Goal: Use online tool/utility: Utilize a website feature to perform a specific function

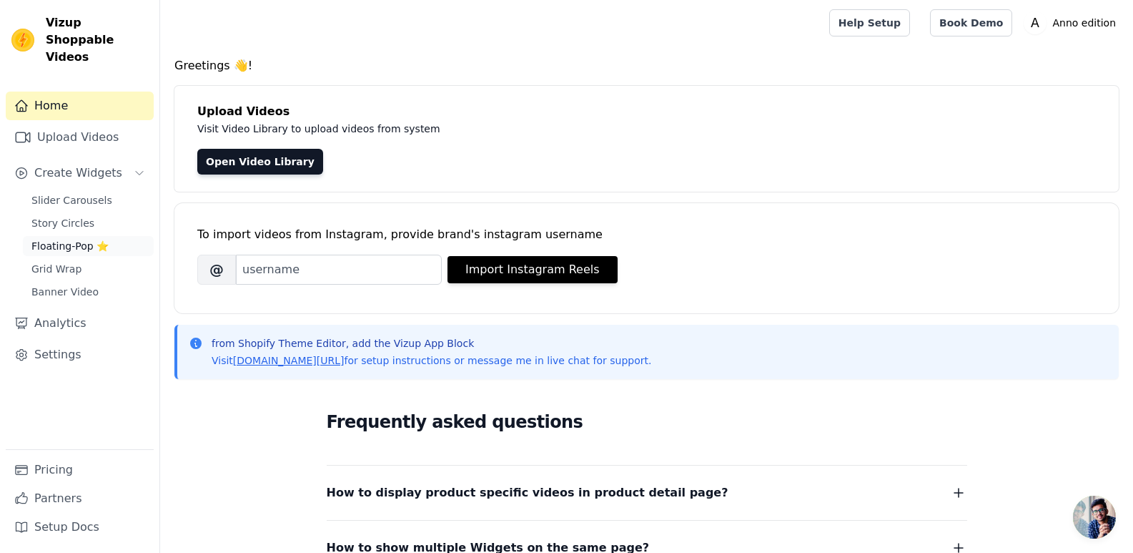
click at [66, 239] on span "Floating-Pop ⭐" at bounding box center [69, 246] width 77 height 14
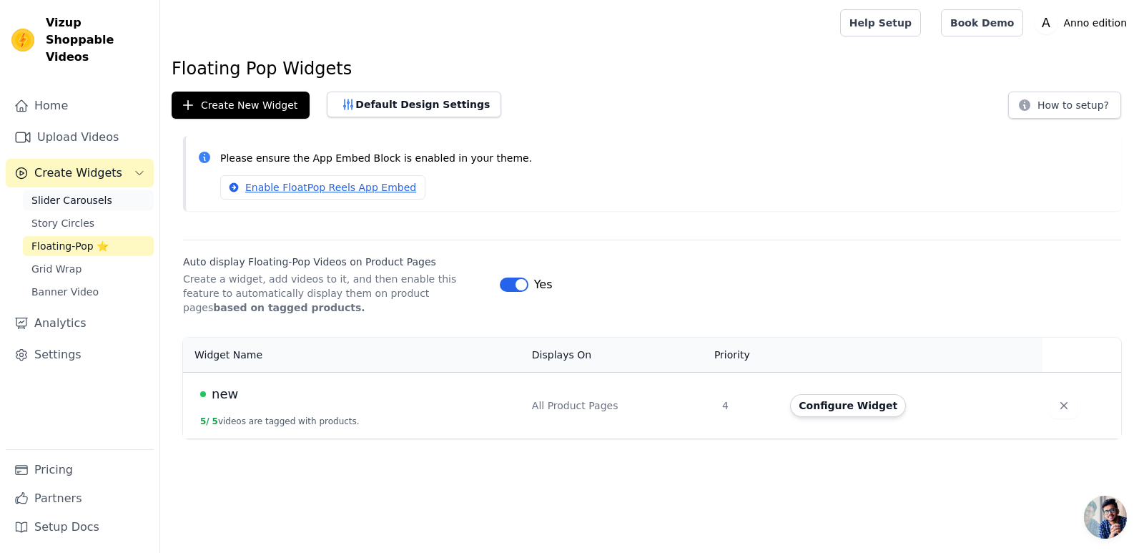
click at [74, 193] on span "Slider Carousels" at bounding box center [71, 200] width 81 height 14
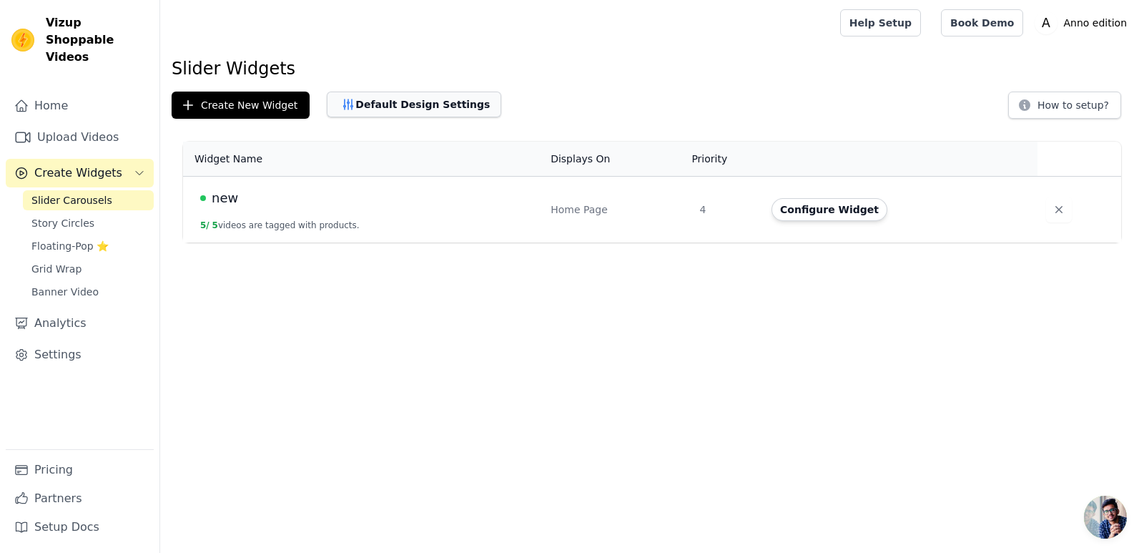
click at [327, 107] on button "Default Design Settings" at bounding box center [414, 105] width 174 height 26
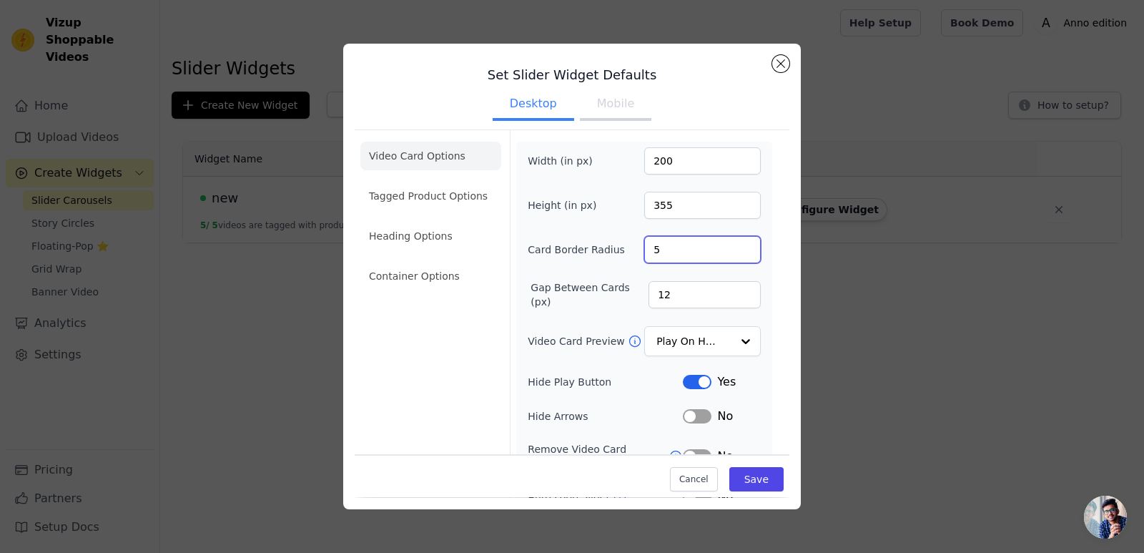
click at [735, 243] on input "5" at bounding box center [702, 249] width 117 height 27
type input "6"
click at [735, 246] on input "6" at bounding box center [702, 249] width 117 height 27
click at [716, 332] on input "Video Card Preview" at bounding box center [694, 341] width 74 height 29
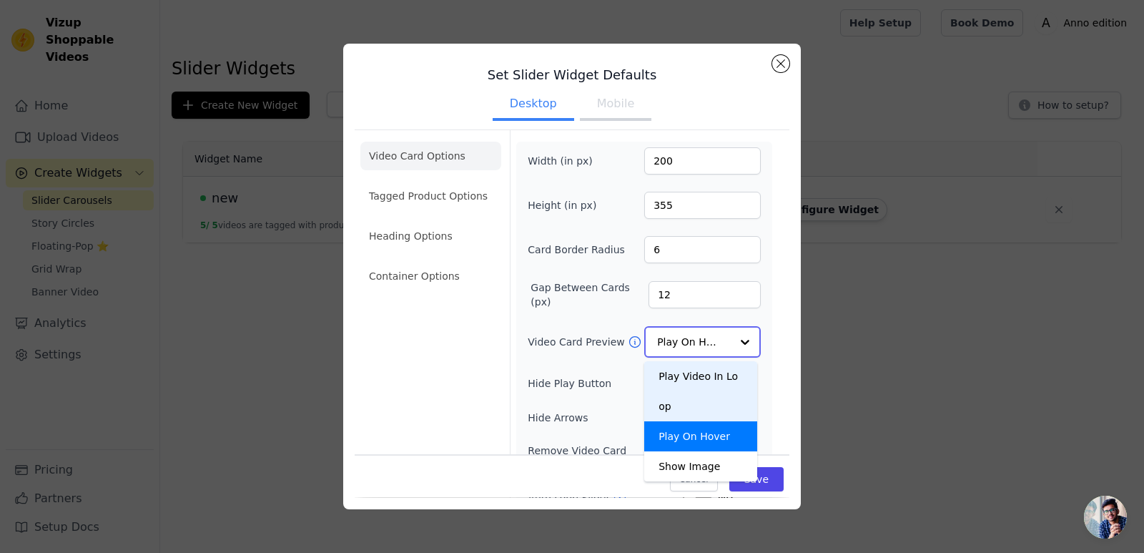
click at [703, 381] on div "Play Video In Loop" at bounding box center [700, 391] width 113 height 60
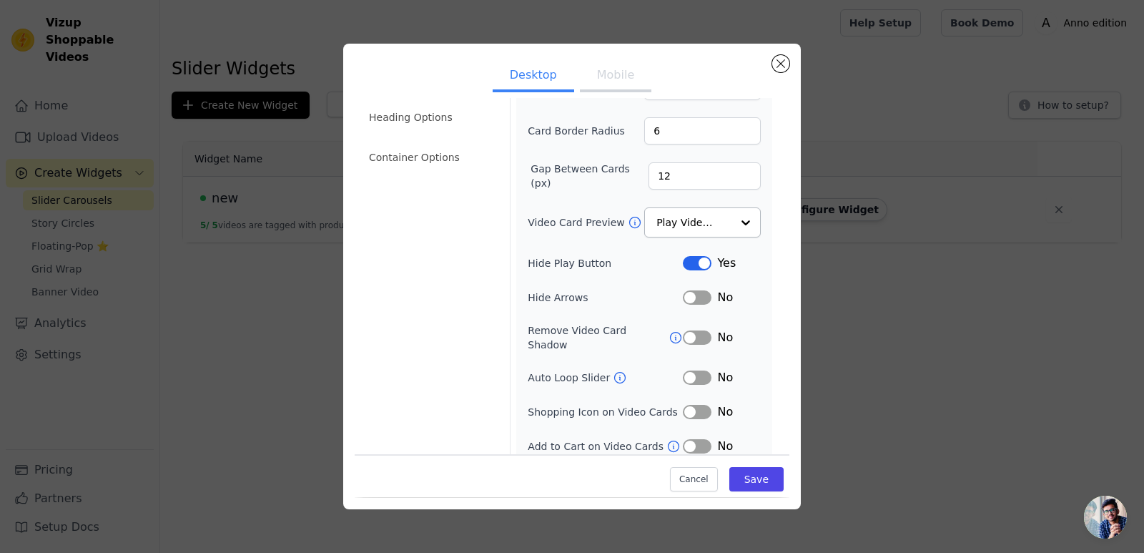
scroll to position [118, 0]
click at [696, 371] on button "Label" at bounding box center [697, 378] width 29 height 14
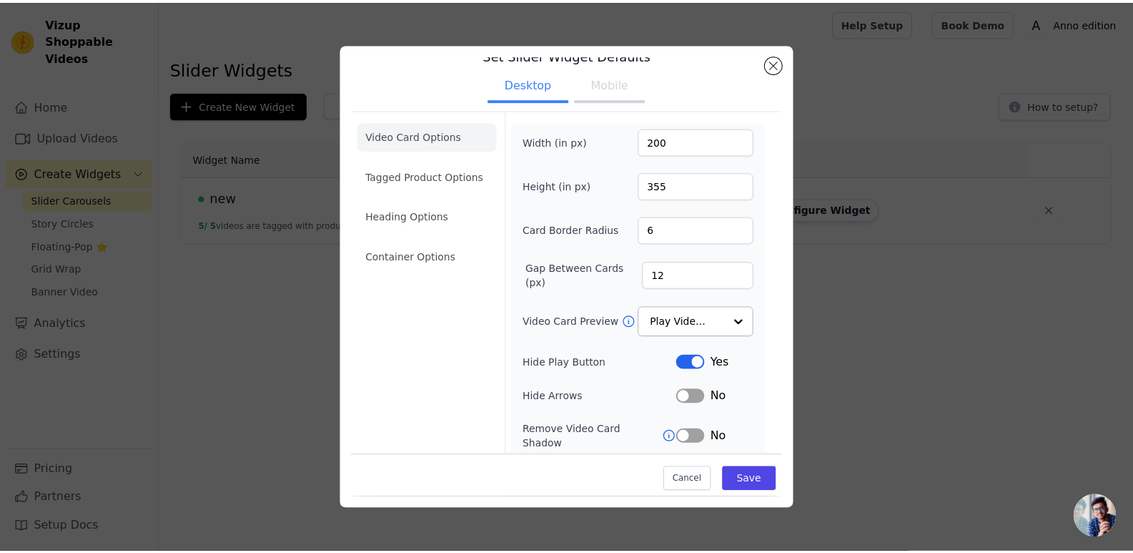
scroll to position [0, 0]
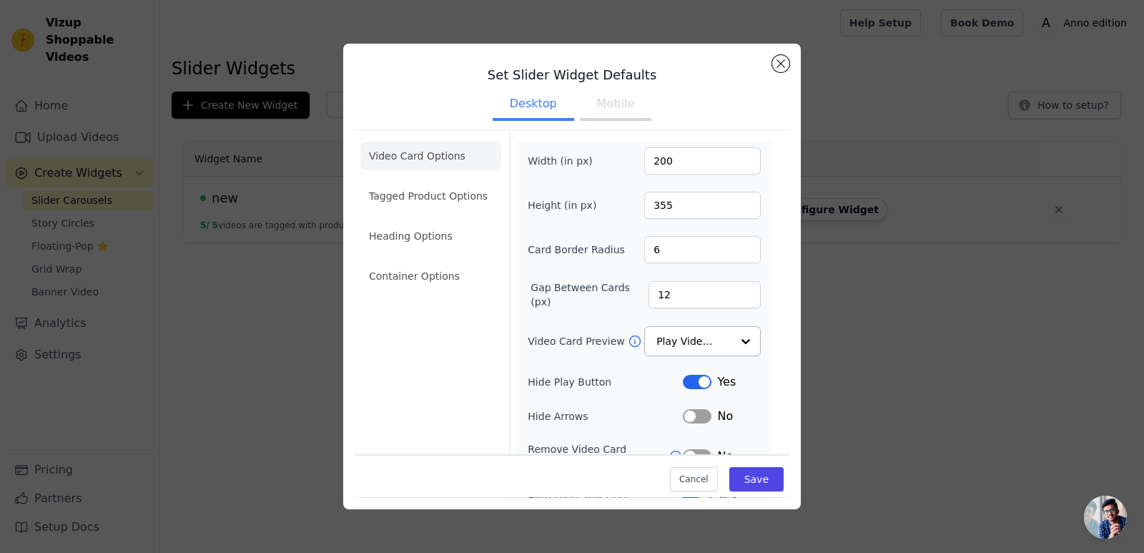
click at [592, 109] on button "Mobile" at bounding box center [615, 104] width 71 height 31
click at [485, 104] on ul "Desktop Mobile" at bounding box center [572, 105] width 435 height 43
click at [533, 100] on button "Desktop" at bounding box center [533, 104] width 81 height 31
click at [438, 262] on li "Tagged Product Options" at bounding box center [430, 276] width 141 height 29
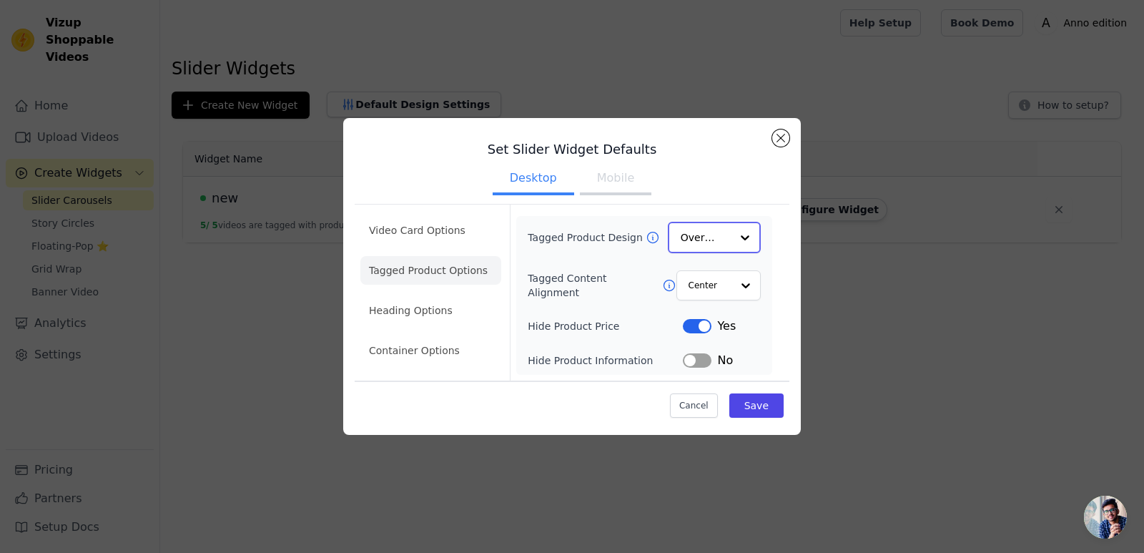
click at [729, 236] on input "Tagged Product Design" at bounding box center [706, 237] width 50 height 29
click at [728, 279] on input "Tagged Content Alignment" at bounding box center [709, 284] width 43 height 29
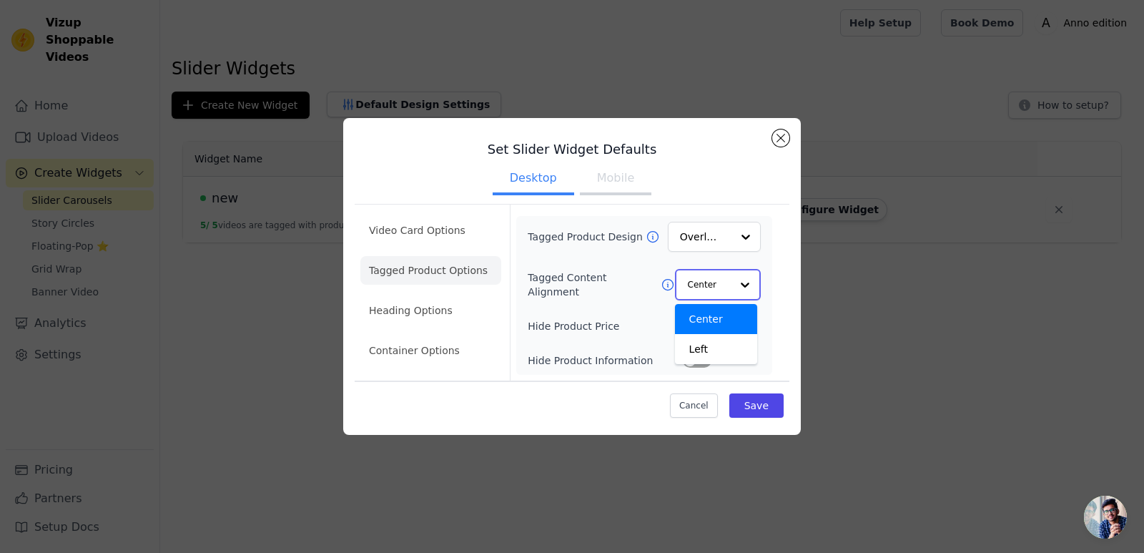
click at [728, 279] on input "Tagged Content Alignment" at bounding box center [709, 284] width 43 height 29
click at [434, 355] on li "Container Options" at bounding box center [430, 351] width 141 height 29
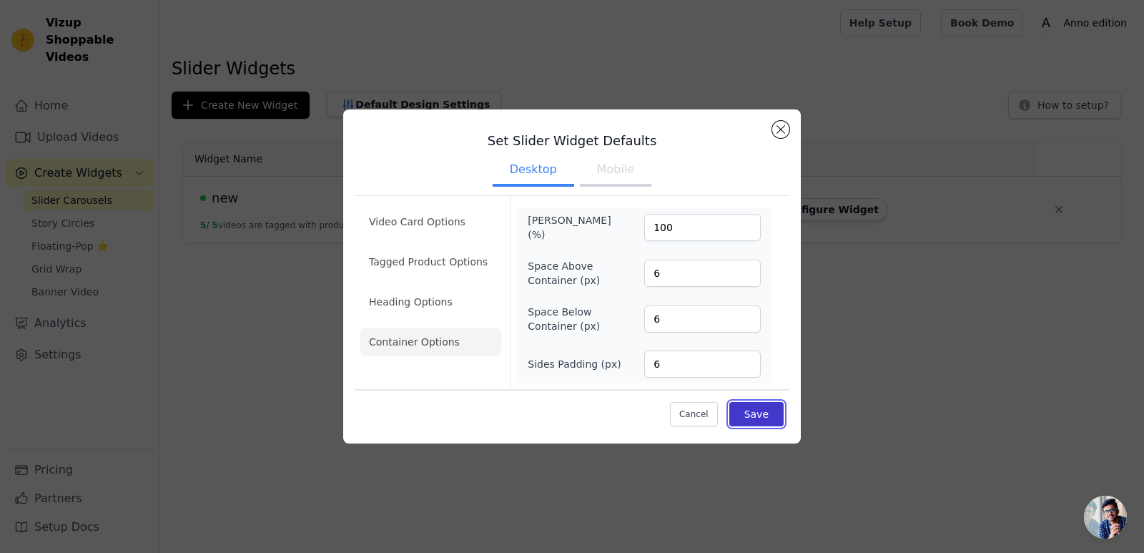
click at [746, 411] on button "Save" at bounding box center [756, 414] width 54 height 24
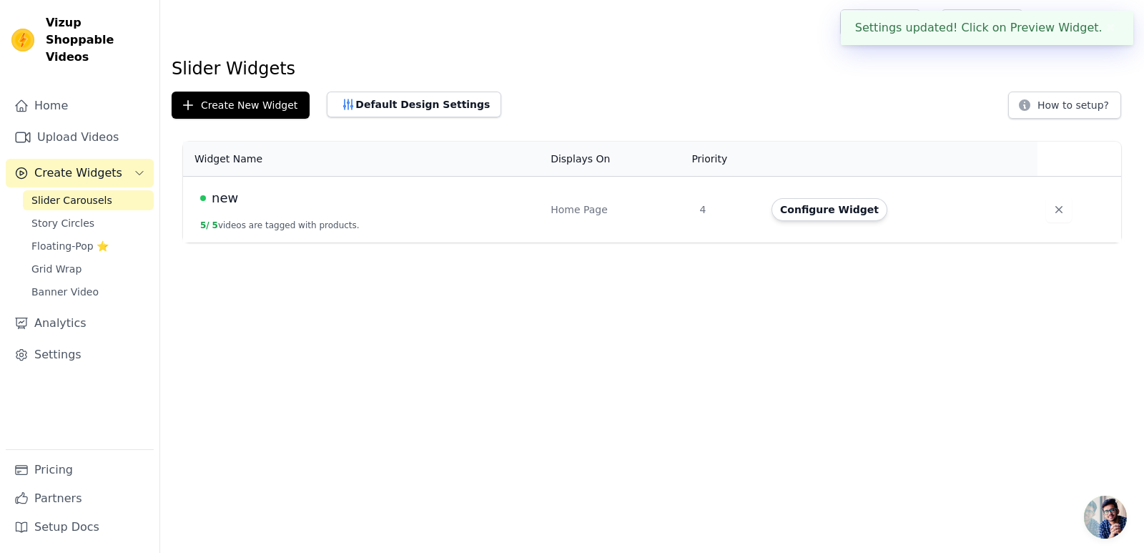
click at [465, 193] on div "new" at bounding box center [366, 198] width 333 height 20
click at [806, 207] on button "Configure Widget" at bounding box center [829, 209] width 116 height 23
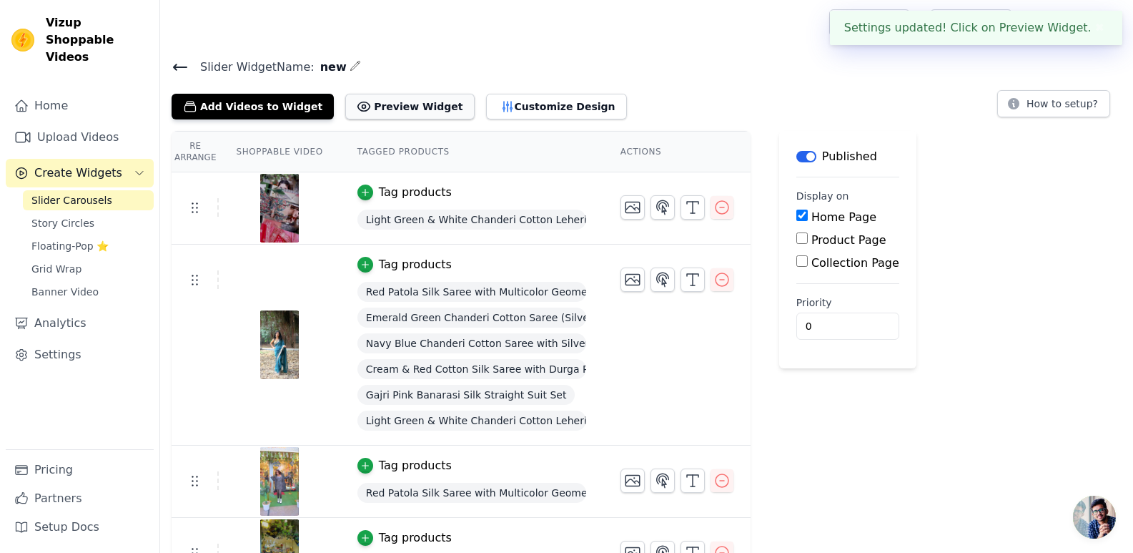
click at [411, 100] on button "Preview Widget" at bounding box center [409, 107] width 129 height 26
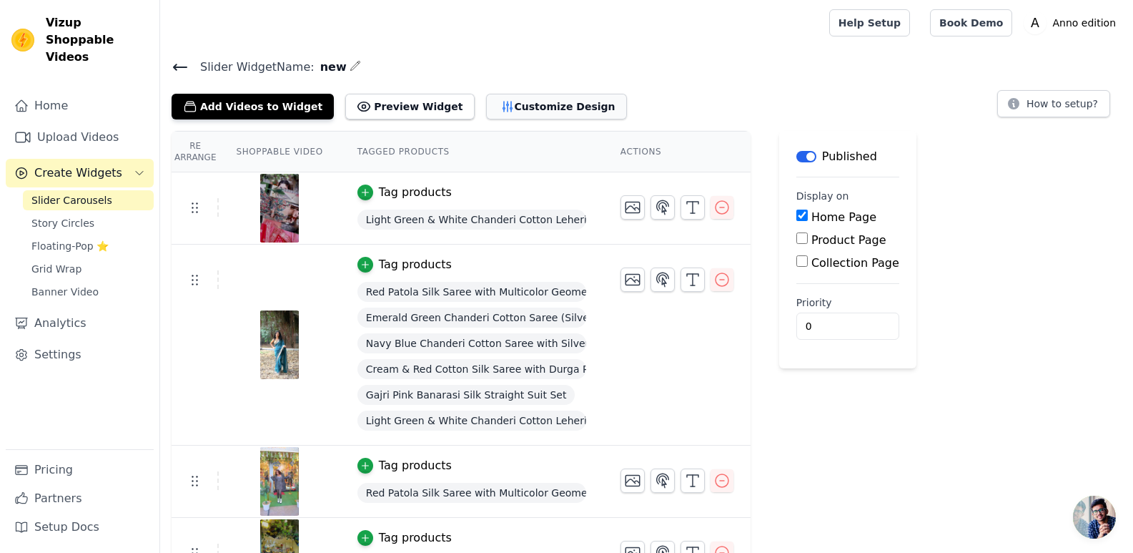
click at [560, 114] on button "Customize Design" at bounding box center [556, 107] width 141 height 26
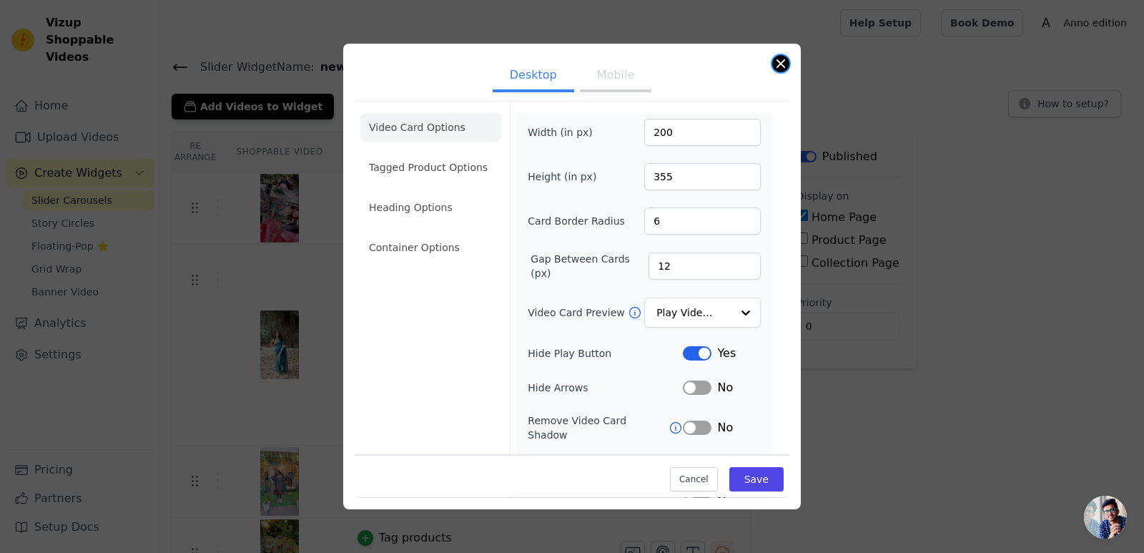
click at [776, 61] on button "Close modal" at bounding box center [780, 63] width 17 height 17
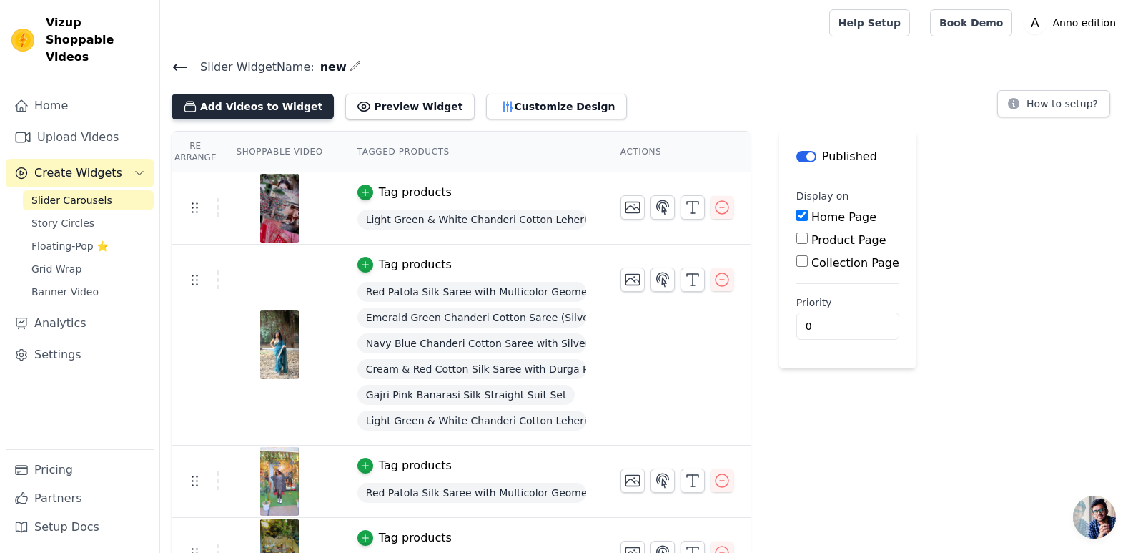
click at [279, 102] on button "Add Videos to Widget" at bounding box center [253, 107] width 162 height 26
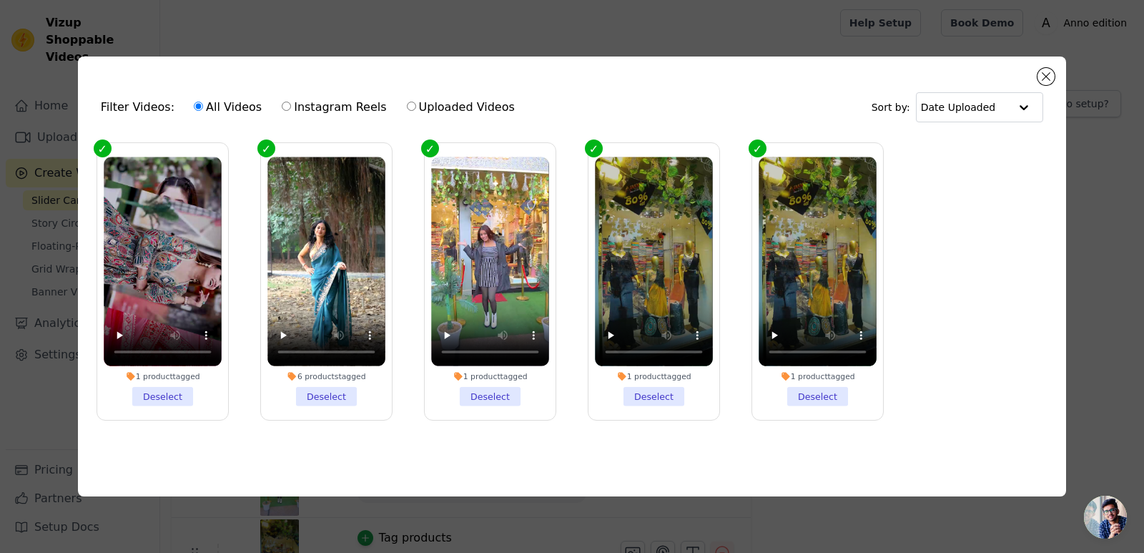
click at [411, 107] on label "Uploaded Videos" at bounding box center [460, 107] width 109 height 19
click at [411, 107] on input "Uploaded Videos" at bounding box center [411, 106] width 9 height 9
radio input "true"
click at [208, 102] on label "All Videos" at bounding box center [227, 107] width 69 height 19
click at [203, 102] on input "All Videos" at bounding box center [198, 106] width 9 height 9
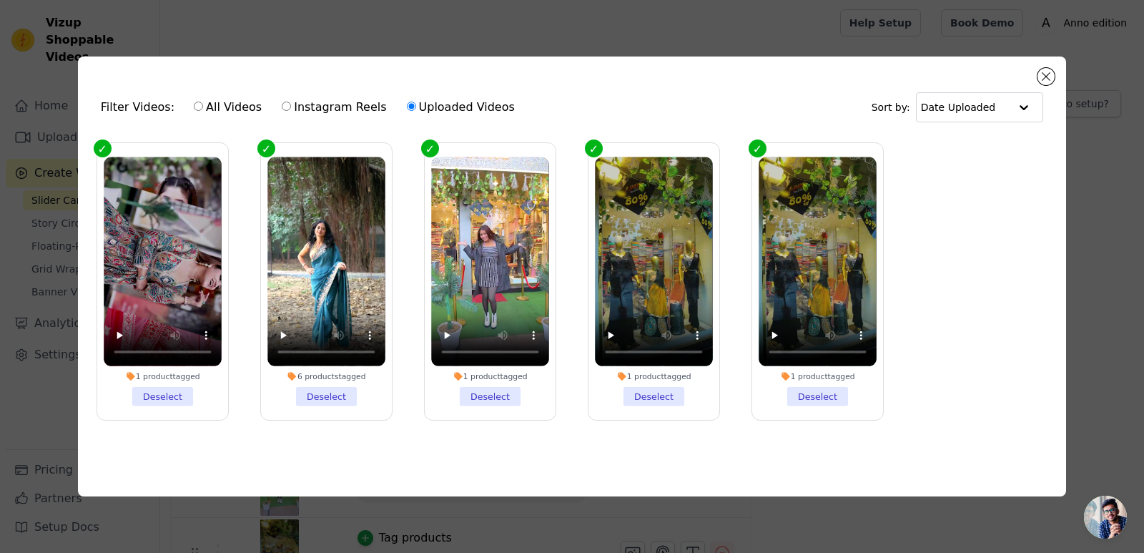
radio input "true"
click at [1050, 68] on button "Close modal" at bounding box center [1045, 76] width 17 height 17
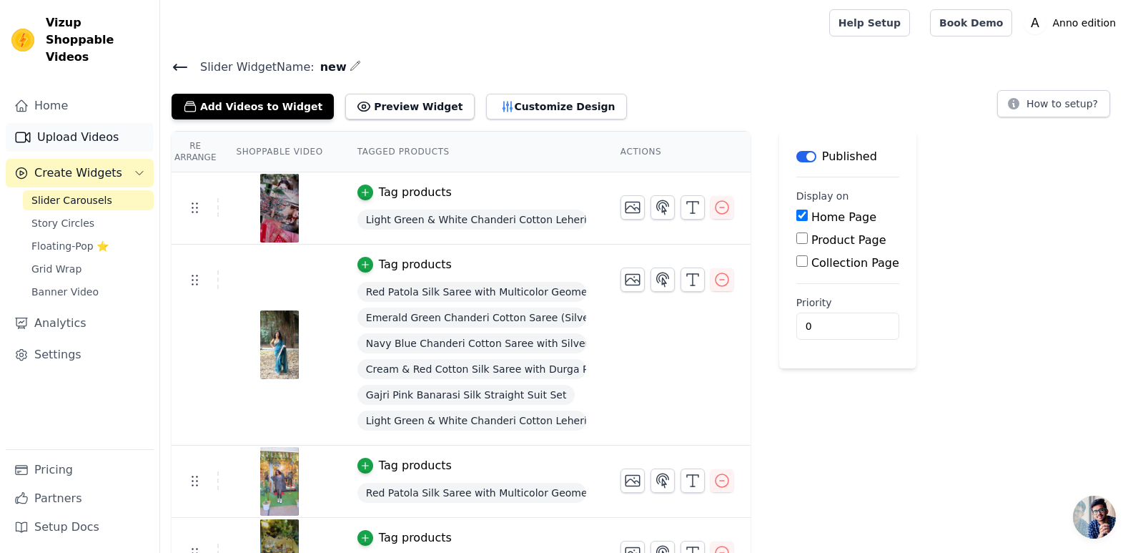
click at [83, 123] on link "Upload Videos" at bounding box center [80, 137] width 148 height 29
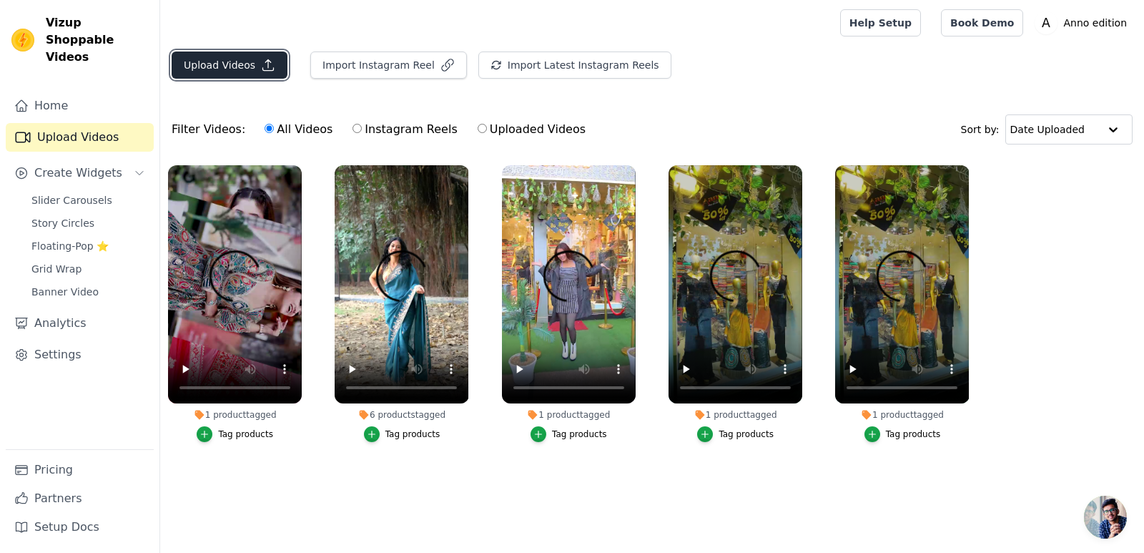
click at [244, 66] on button "Upload Videos" at bounding box center [230, 64] width 116 height 27
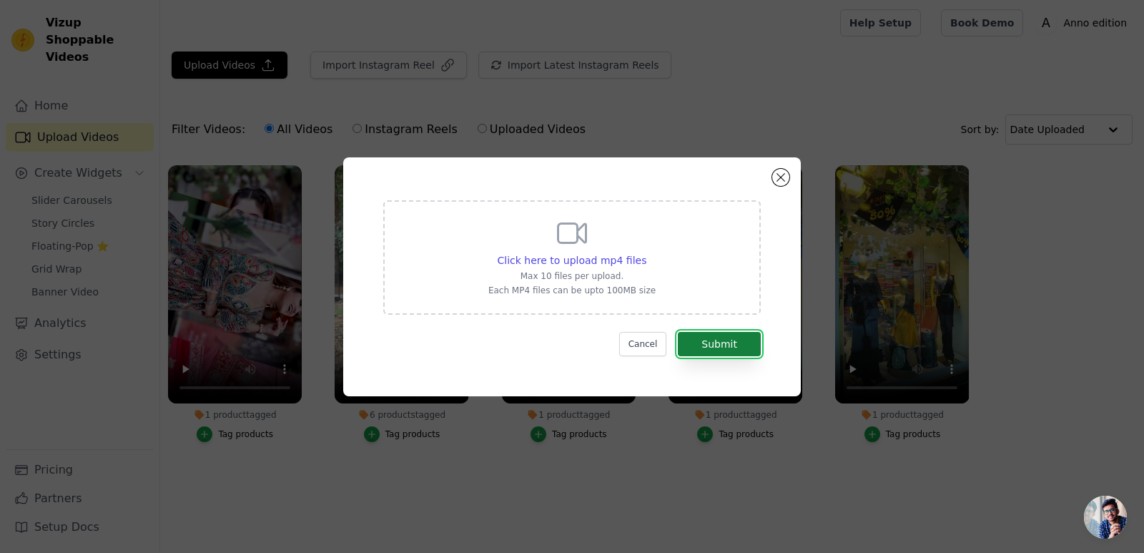
click at [706, 335] on button "Submit" at bounding box center [719, 344] width 83 height 24
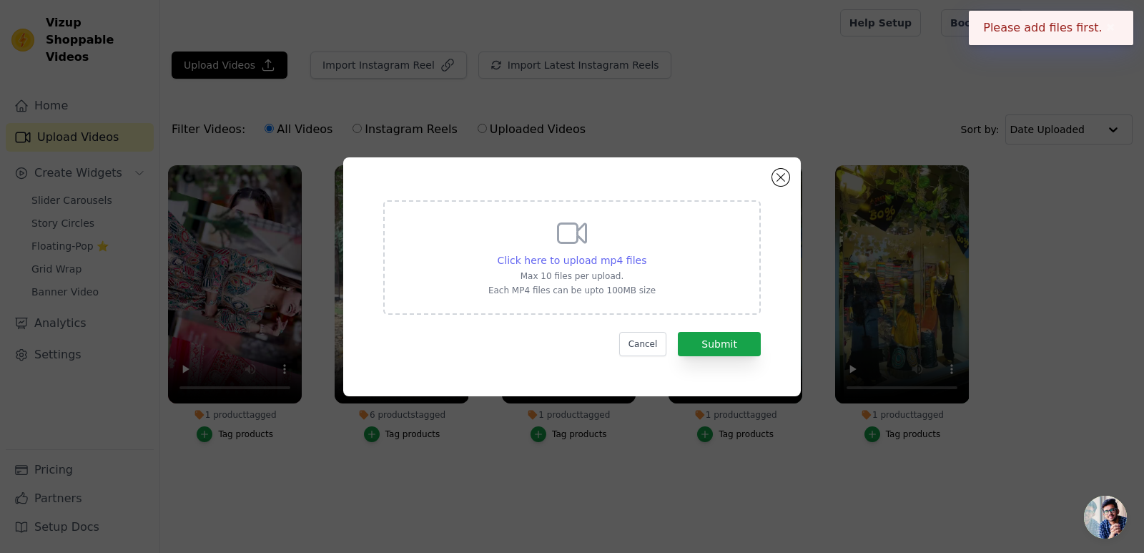
click at [585, 257] on span "Click here to upload mp4 files" at bounding box center [572, 259] width 149 height 11
click at [646, 253] on input "Click here to upload mp4 files Max 10 files per upload. Each MP4 files can be u…" at bounding box center [646, 252] width 1 height 1
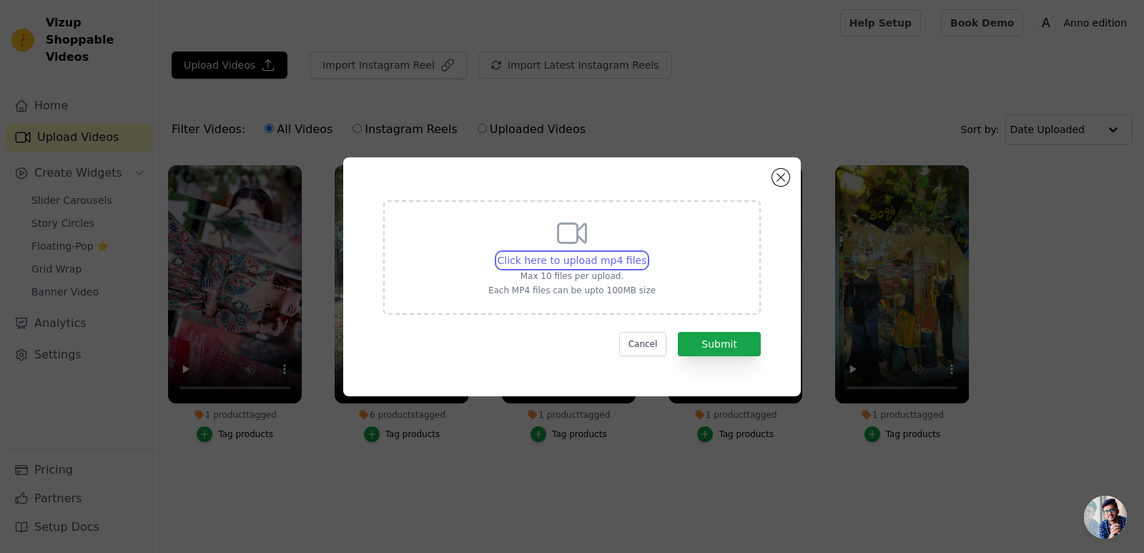
type input "C:\fakepath\Reena.mp4"
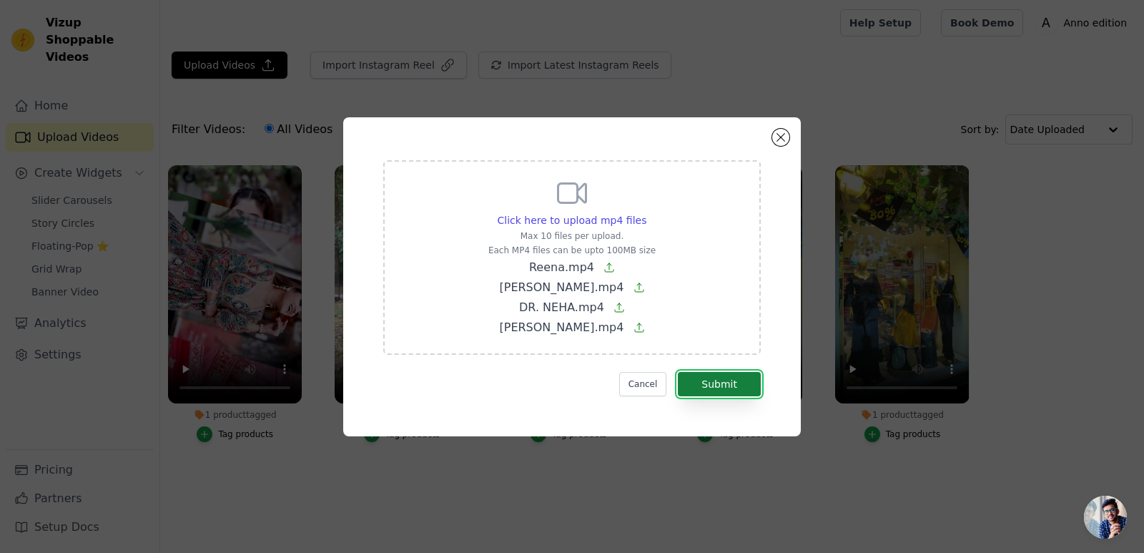
click at [712, 383] on button "Submit" at bounding box center [719, 384] width 83 height 24
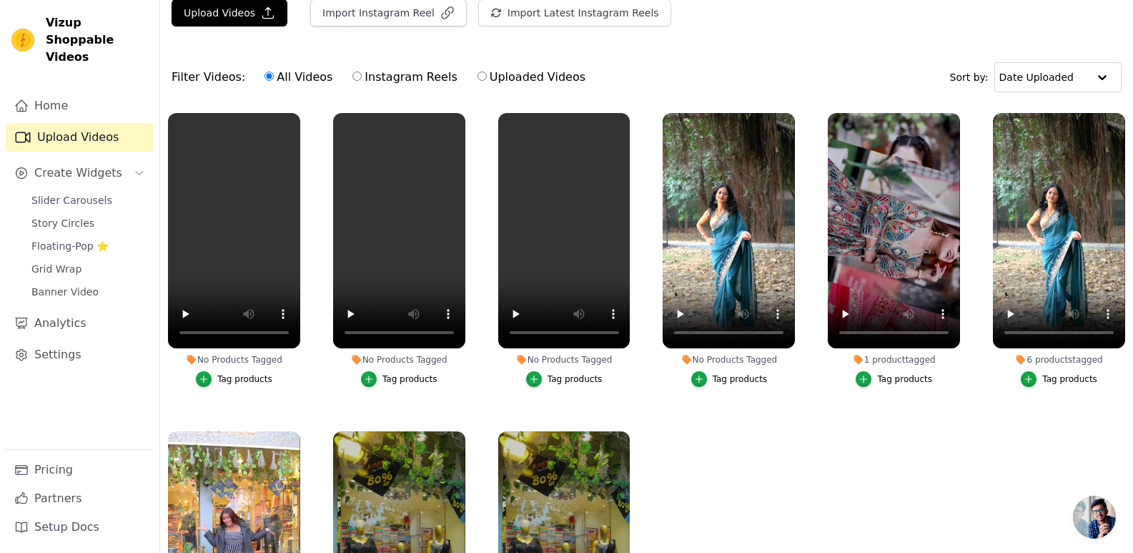
scroll to position [30, 0]
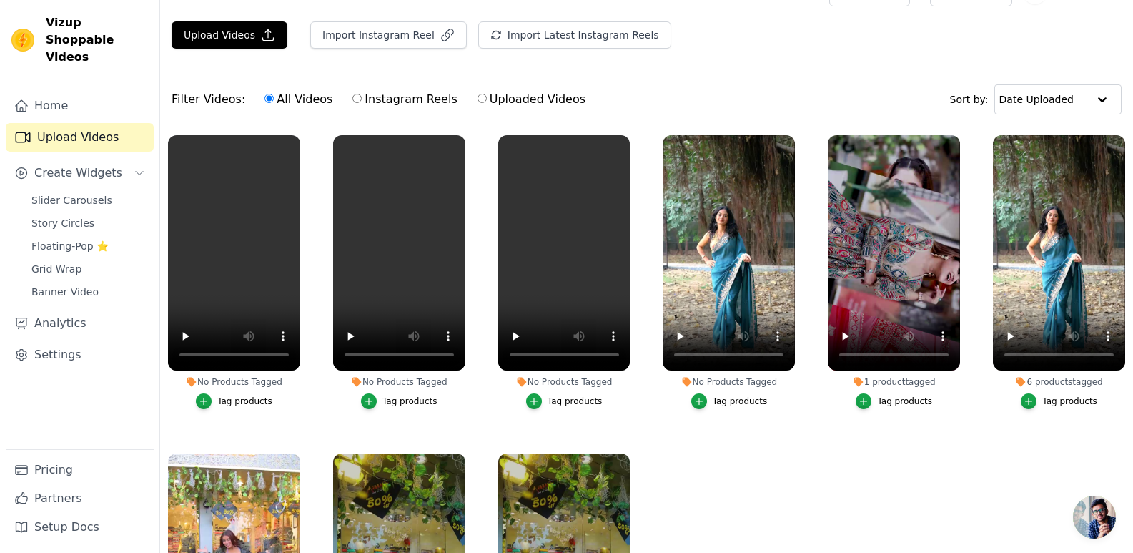
click at [1067, 397] on div "Tag products" at bounding box center [1069, 400] width 55 height 11
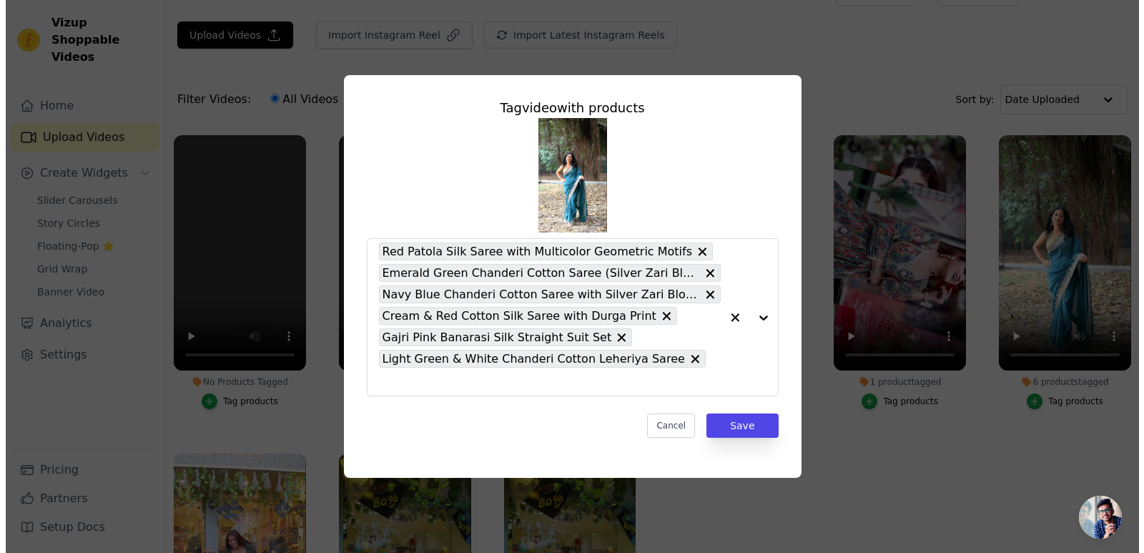
scroll to position [0, 0]
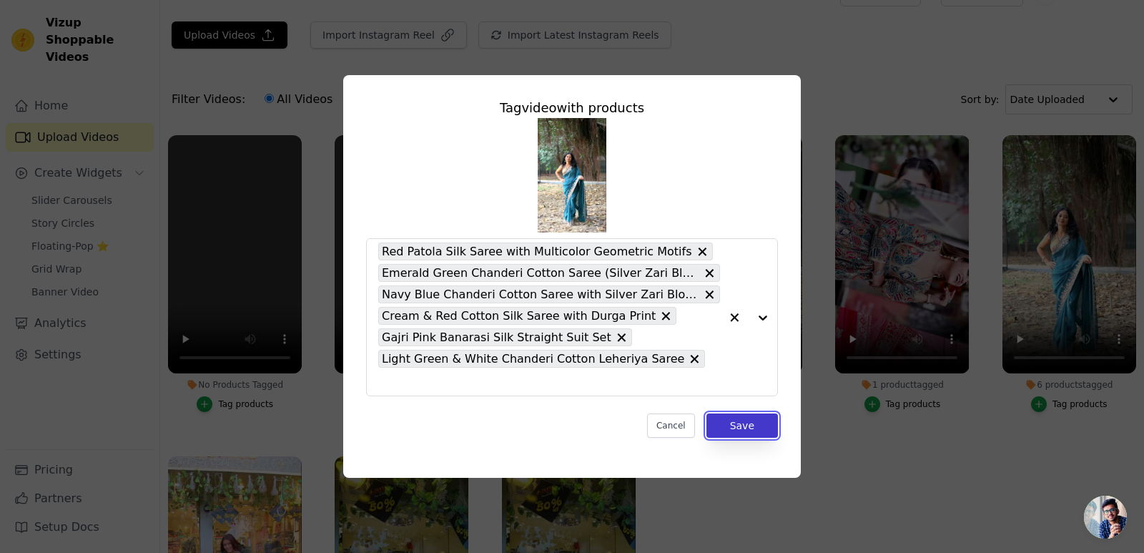
click at [737, 413] on button "Save" at bounding box center [741, 425] width 71 height 24
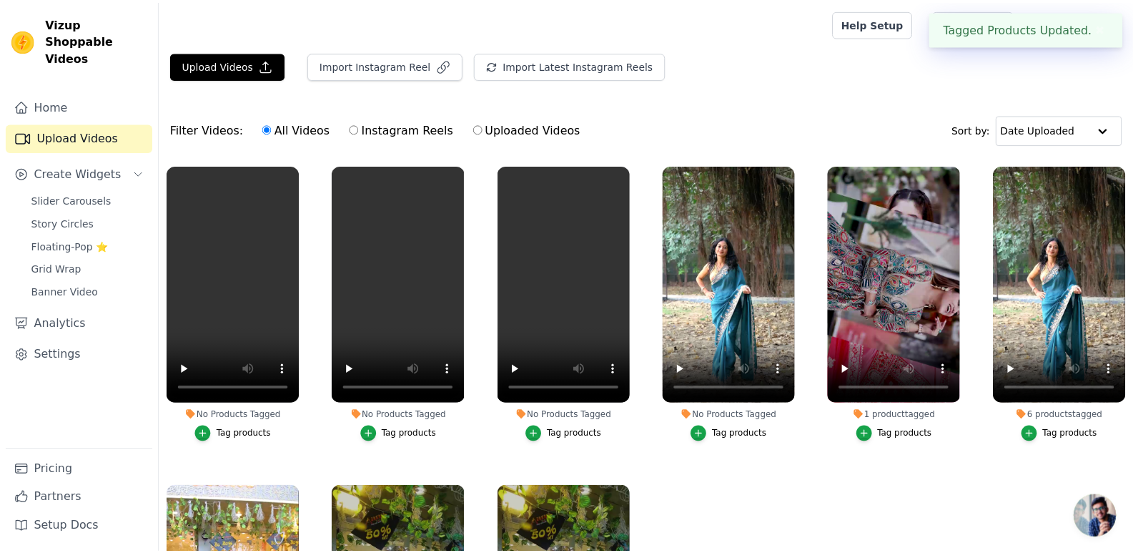
scroll to position [30, 0]
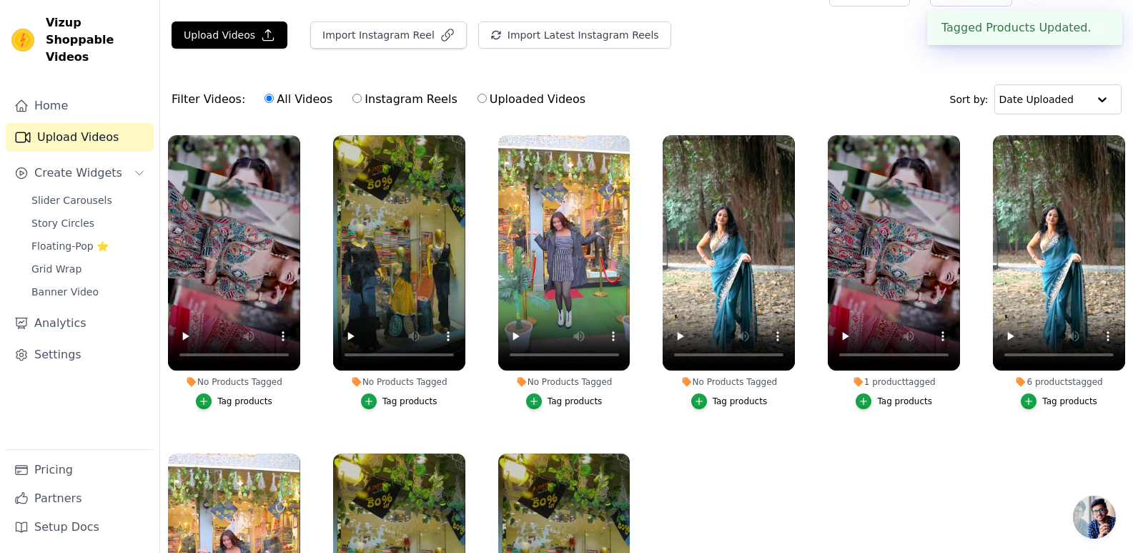
click at [562, 397] on div "Tag products" at bounding box center [575, 400] width 55 height 11
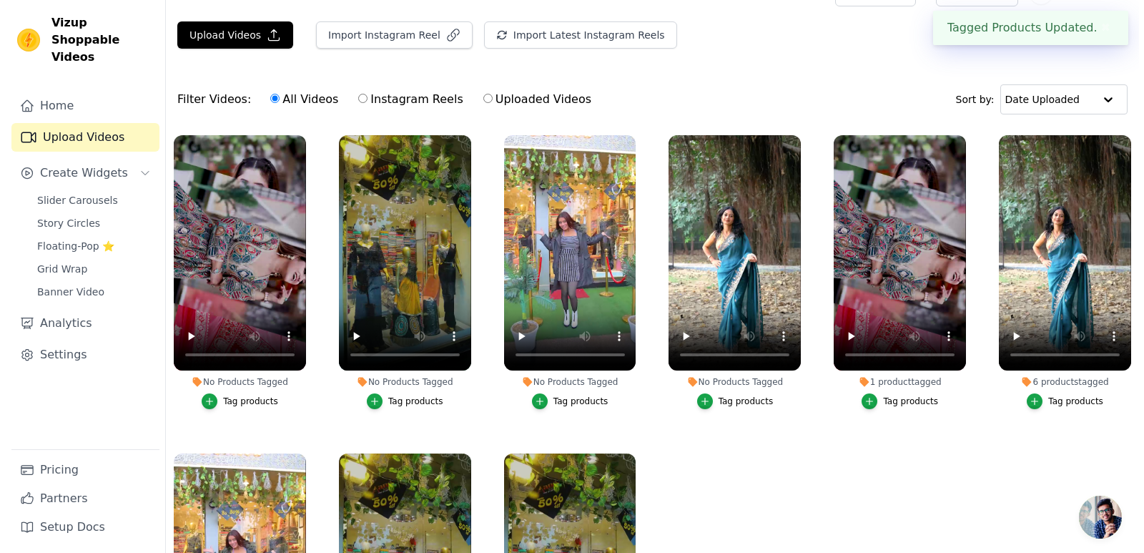
scroll to position [0, 0]
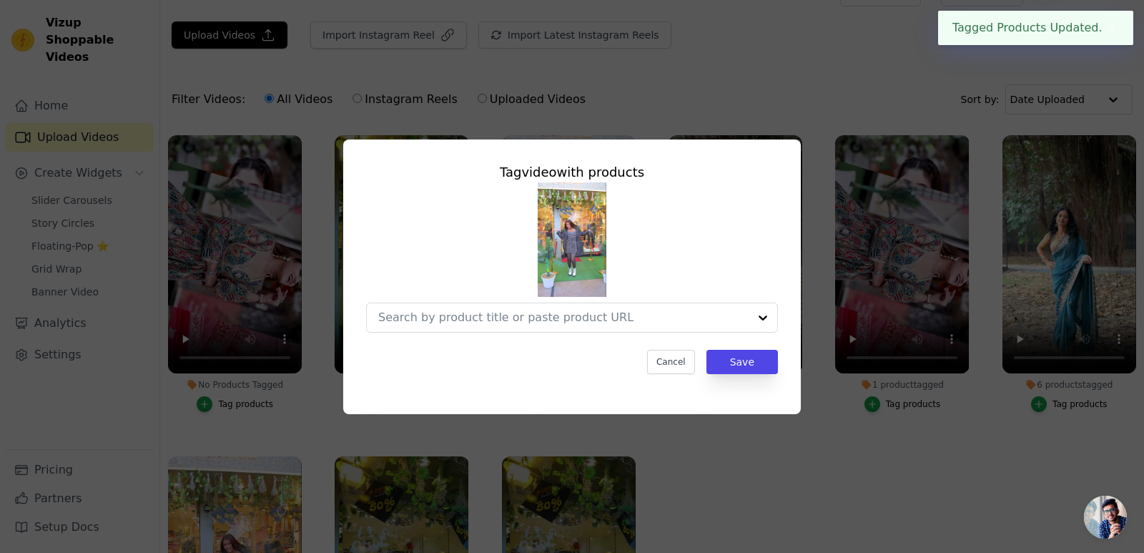
click at [599, 337] on div "Tag video with products Cancel Save" at bounding box center [572, 268] width 435 height 234
click at [600, 312] on input "No Products Tagged Tag video with products Option undefined, selected. Select i…" at bounding box center [563, 317] width 370 height 14
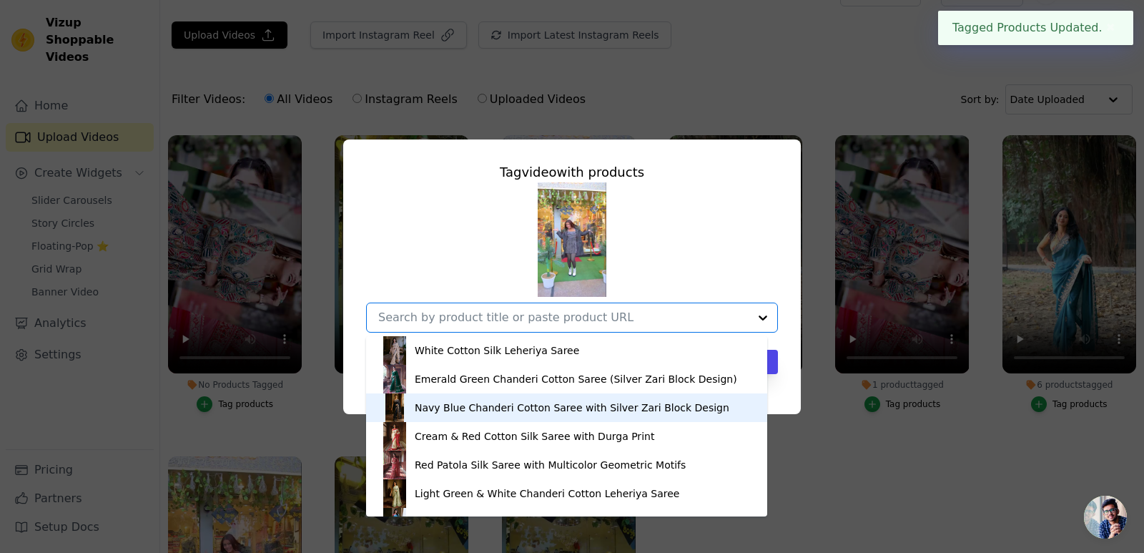
click at [593, 417] on div "Navy Blue Chanderi Cotton Saree with Silver Zari Block Design" at bounding box center [566, 407] width 372 height 29
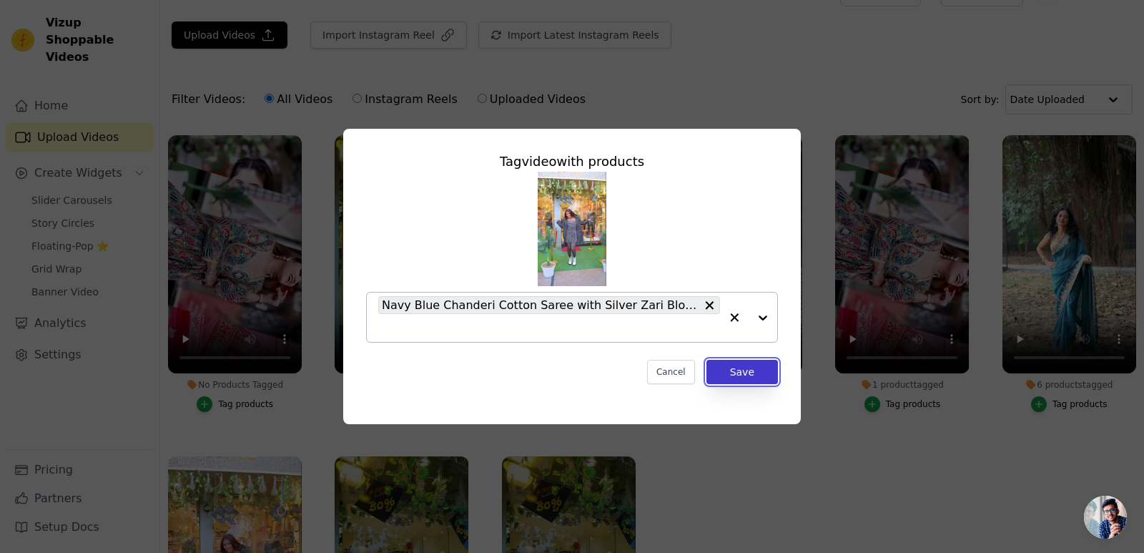
click at [767, 367] on button "Save" at bounding box center [741, 372] width 71 height 24
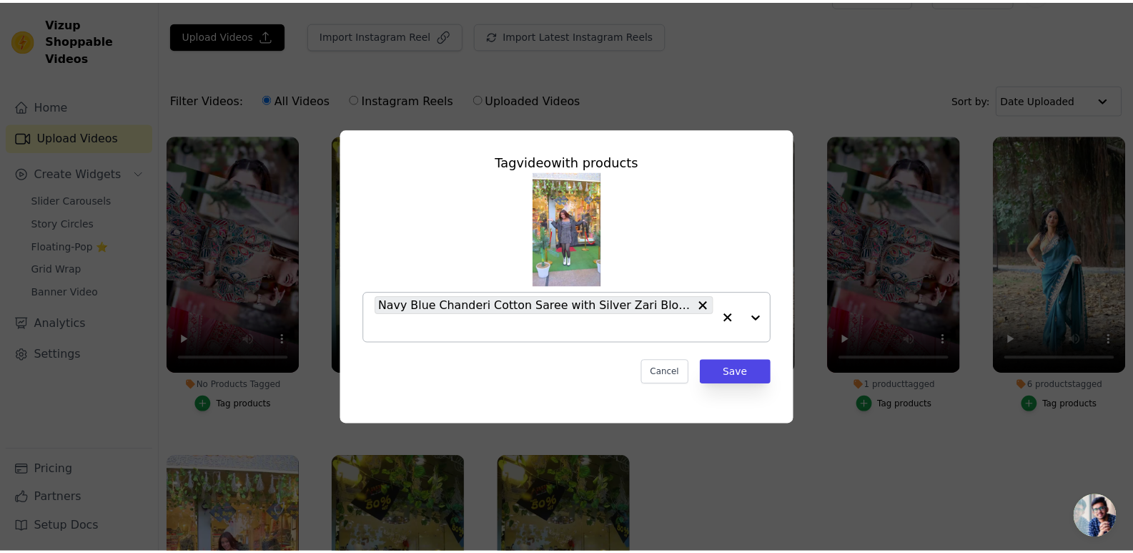
scroll to position [30, 0]
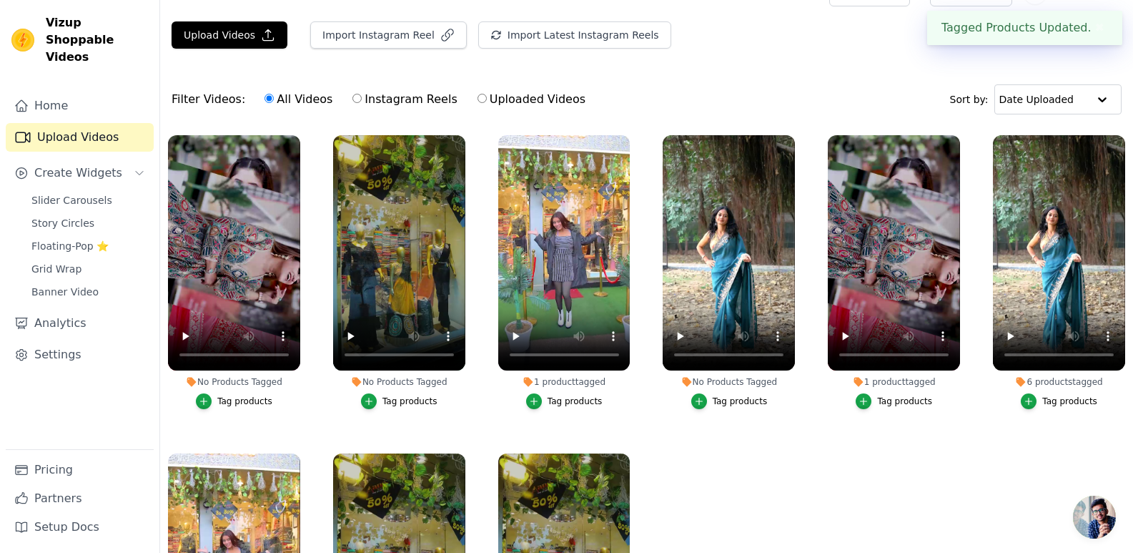
click at [399, 400] on div "Tag products" at bounding box center [409, 400] width 55 height 11
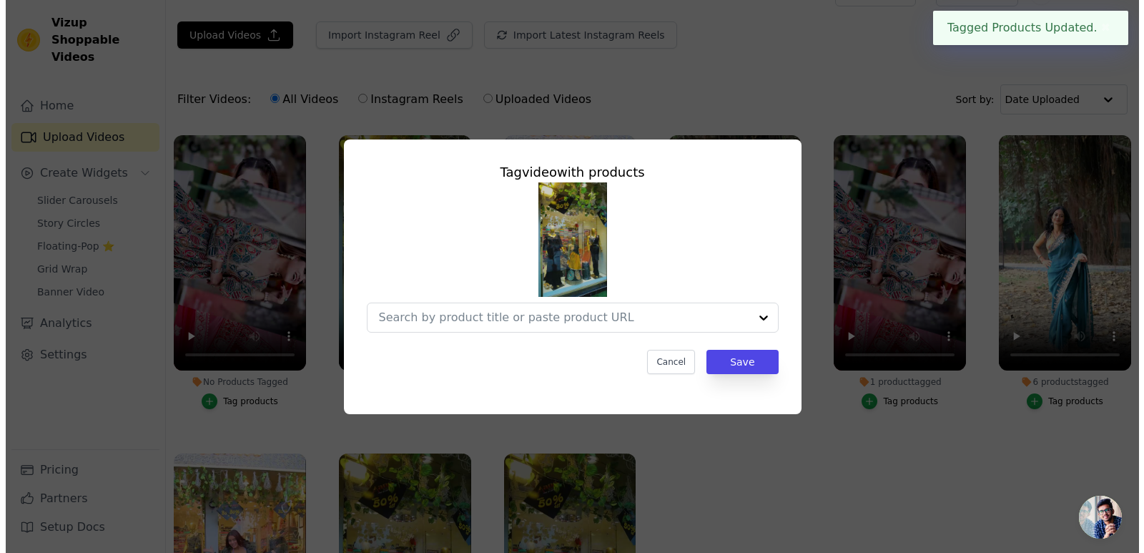
scroll to position [0, 0]
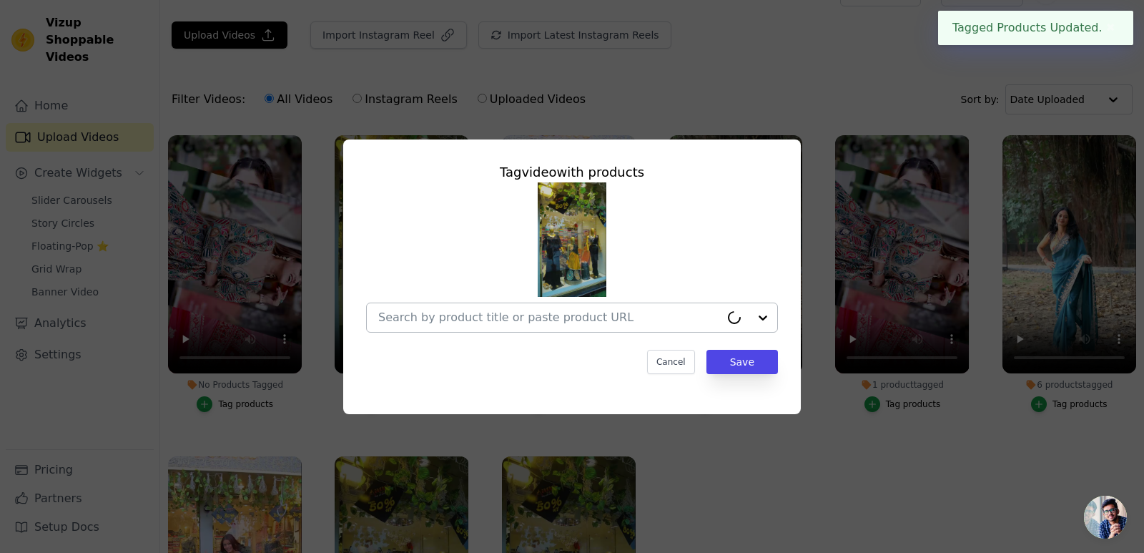
click at [616, 320] on input "No Products Tagged Tag video with products Cancel Save Tag products" at bounding box center [549, 317] width 342 height 14
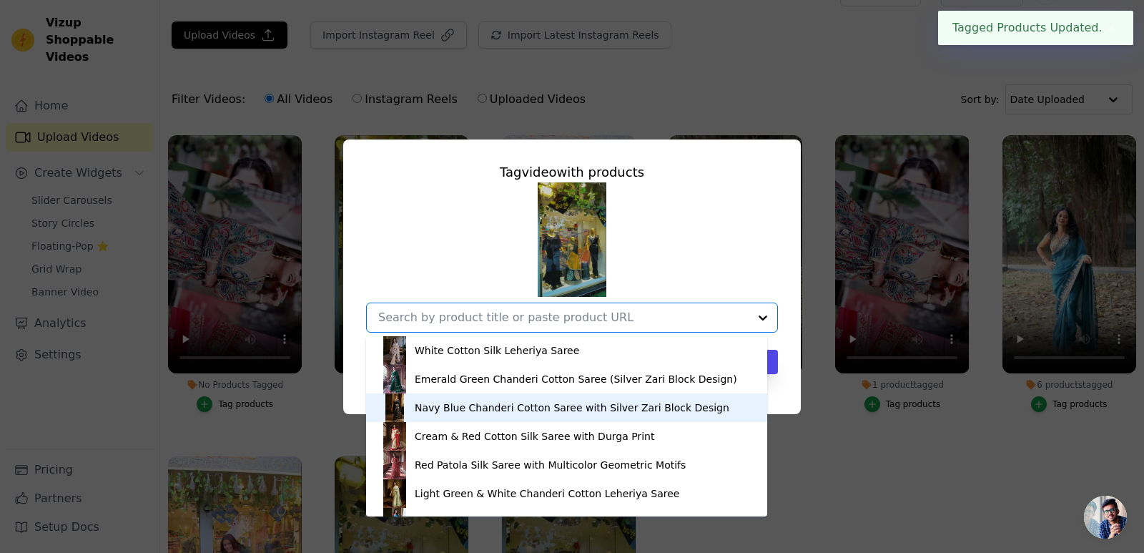
click at [603, 419] on div "Navy Blue Chanderi Cotton Saree with Silver Zari Block Design" at bounding box center [566, 407] width 372 height 29
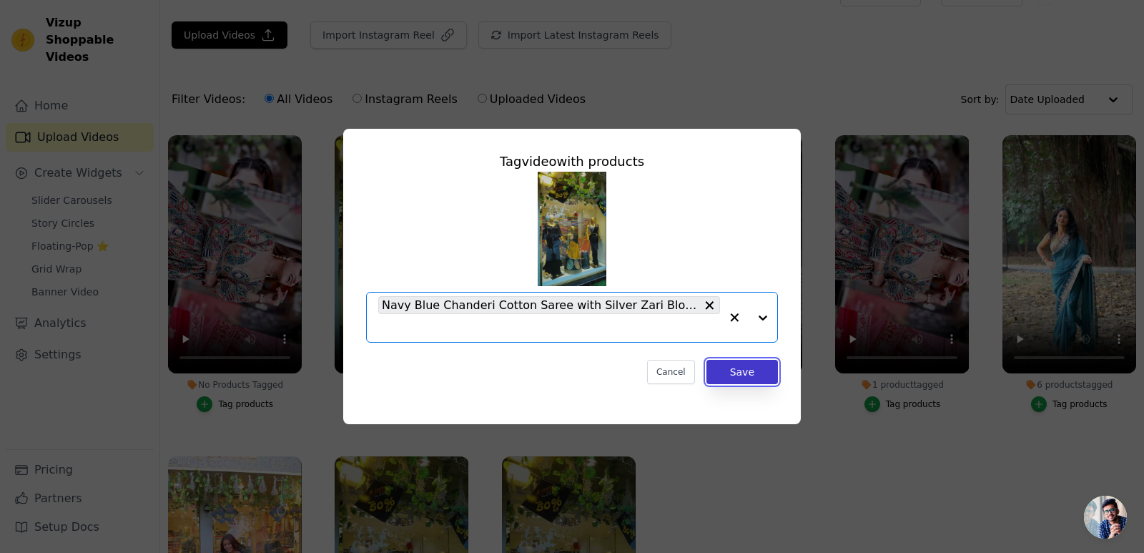
click at [771, 373] on button "Save" at bounding box center [741, 372] width 71 height 24
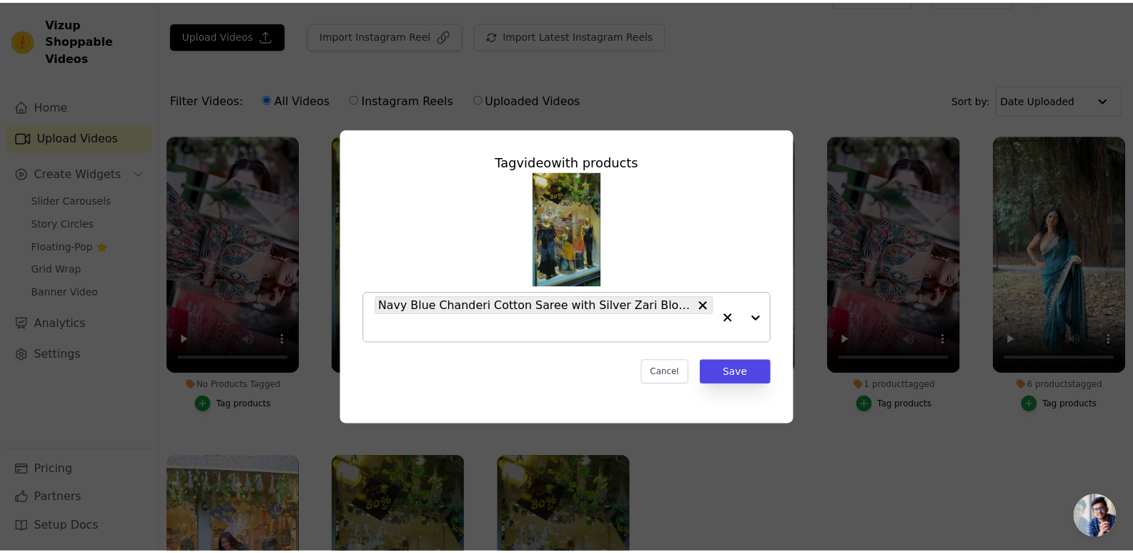
scroll to position [30, 0]
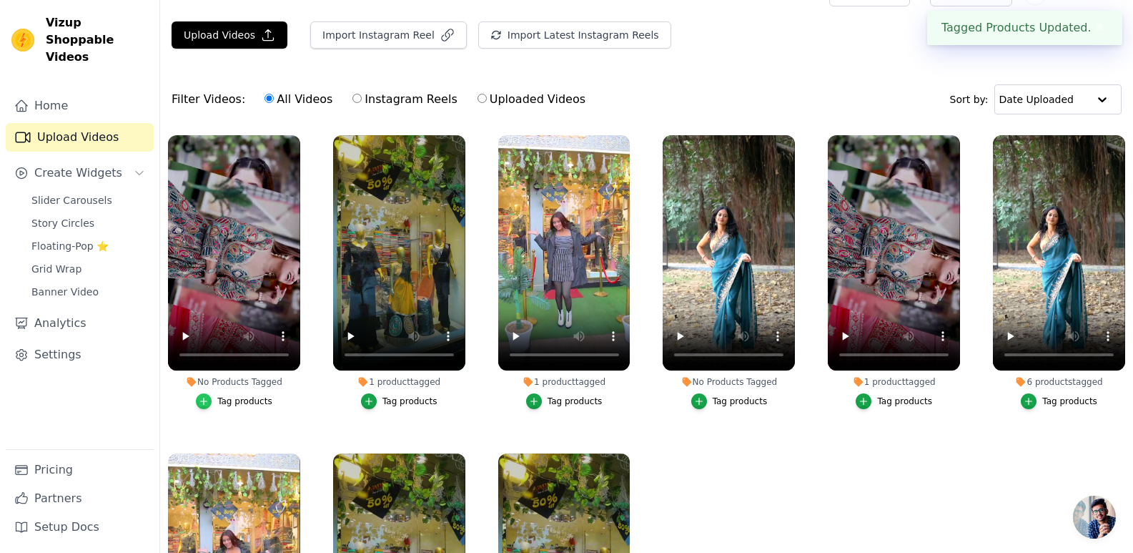
click at [212, 401] on div "button" at bounding box center [204, 401] width 16 height 16
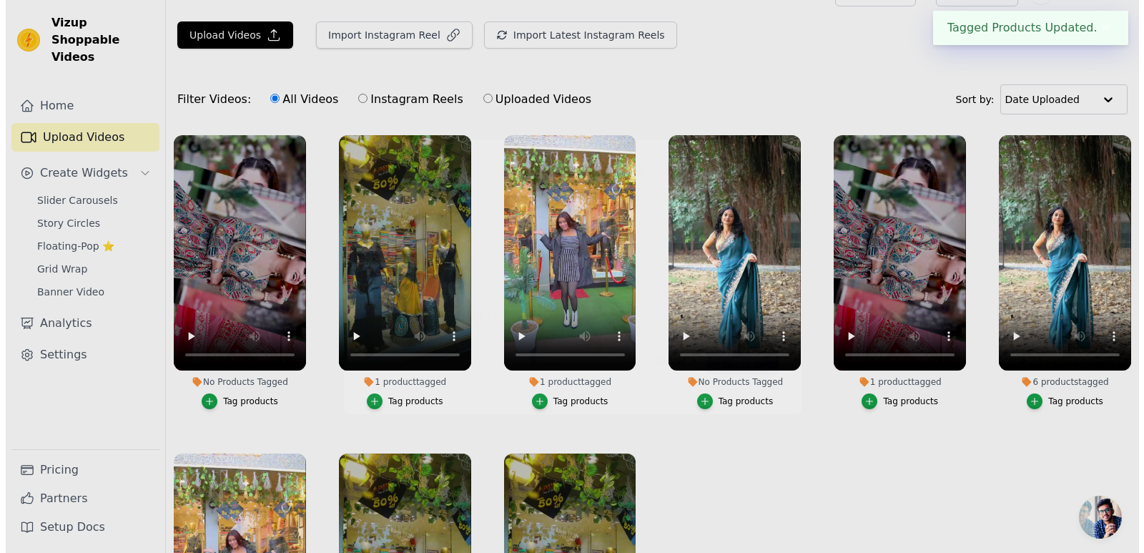
scroll to position [0, 0]
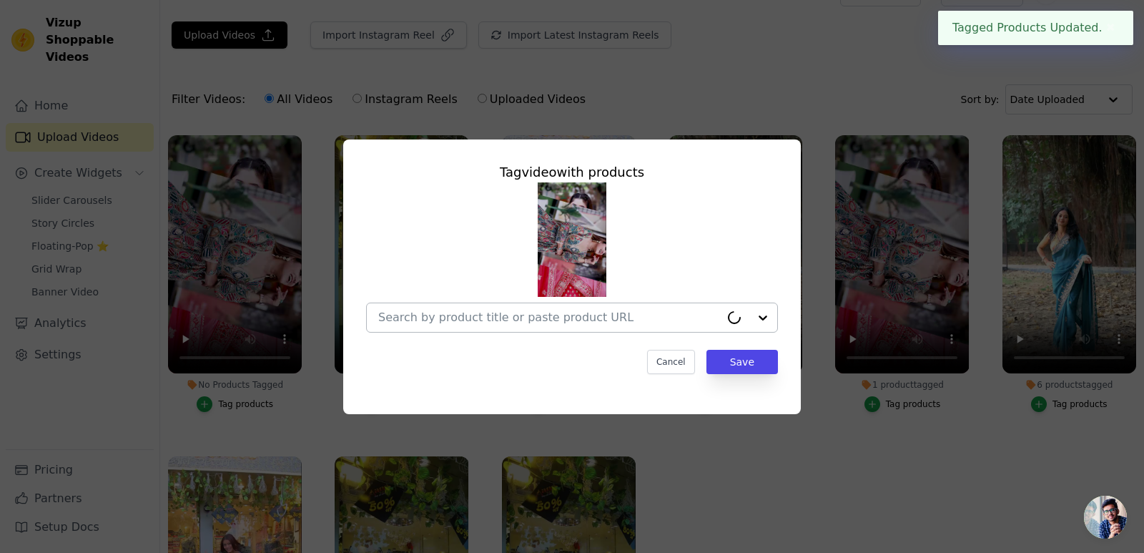
click at [438, 329] on div at bounding box center [549, 317] width 342 height 29
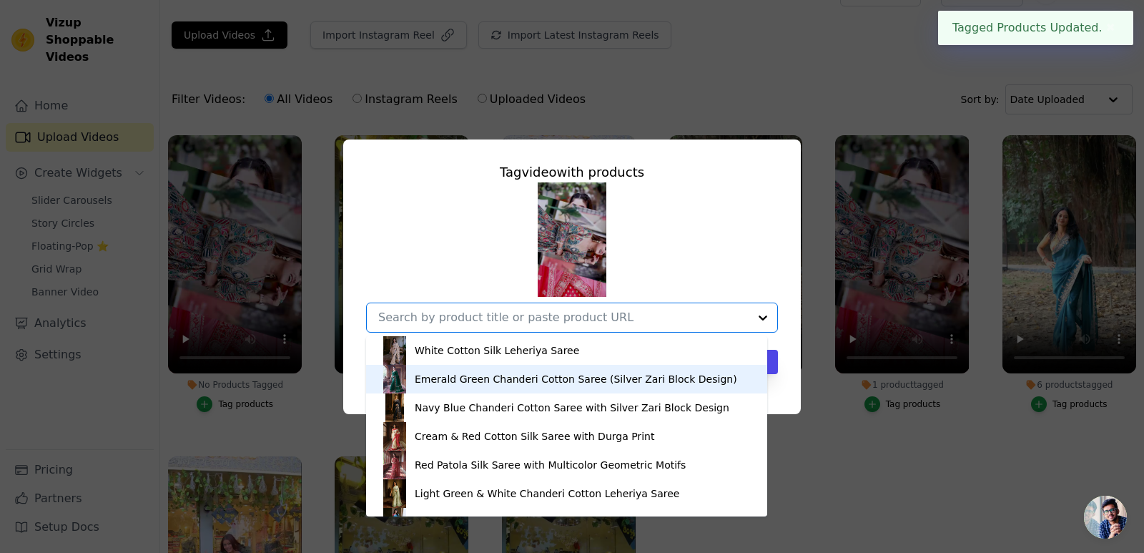
click at [480, 374] on div "Emerald Green Chanderi Cotton Saree (Silver Zari Block Design)" at bounding box center [576, 379] width 322 height 14
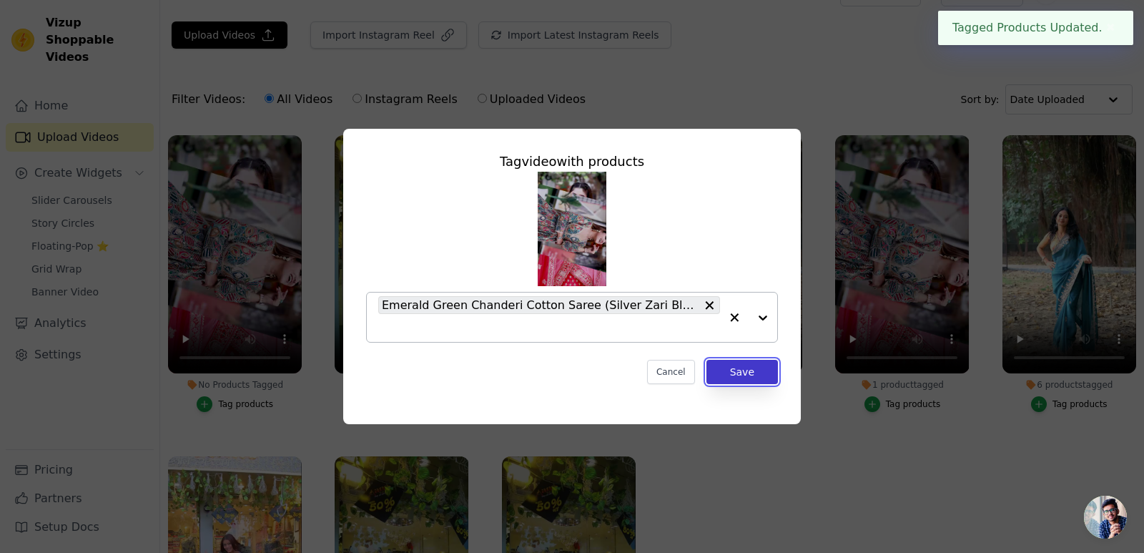
click at [730, 373] on button "Save" at bounding box center [741, 372] width 71 height 24
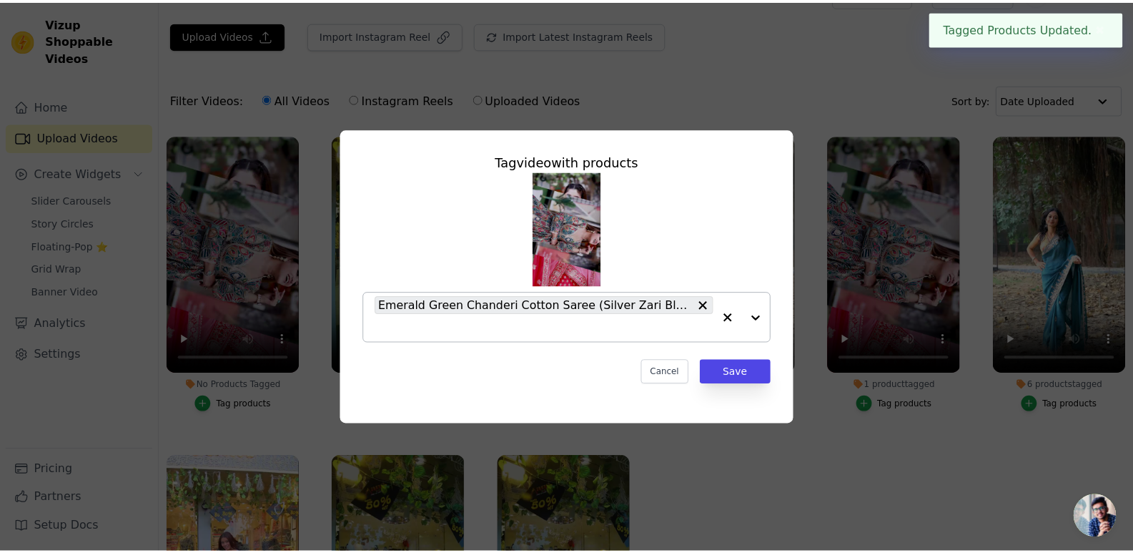
scroll to position [30, 0]
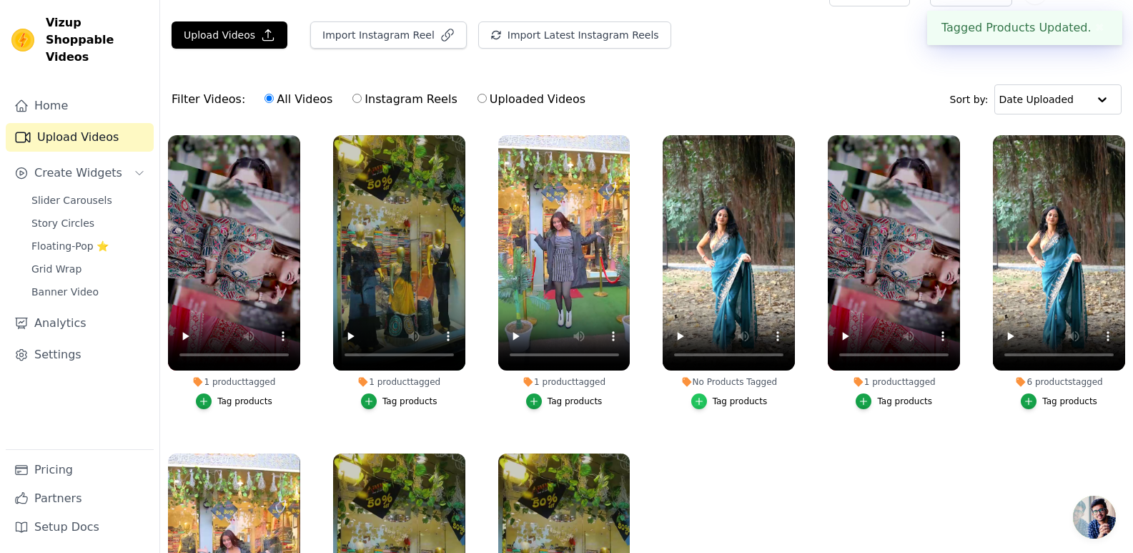
click at [700, 402] on icon "button" at bounding box center [699, 401] width 10 height 10
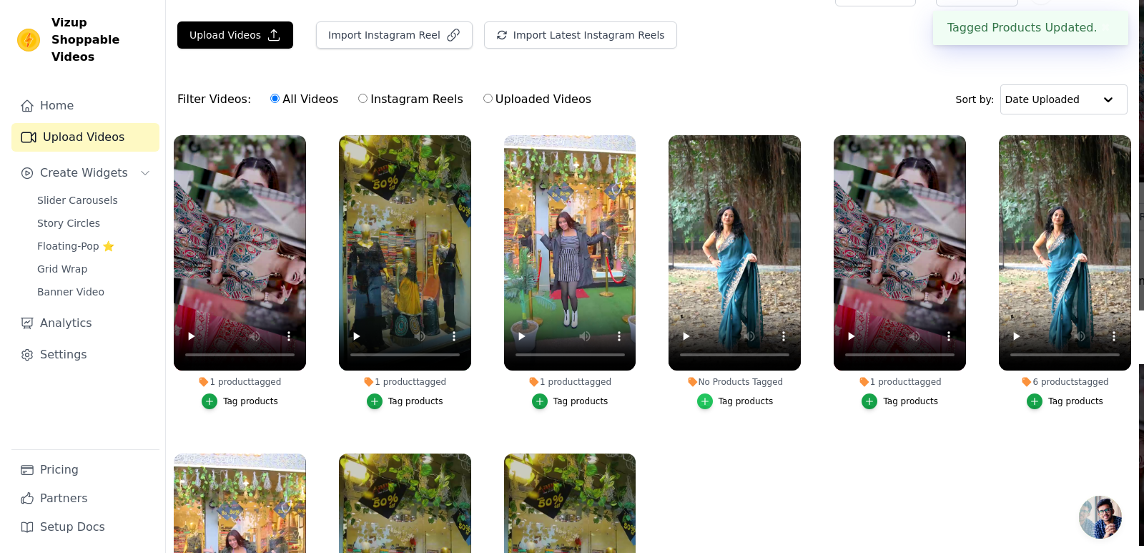
scroll to position [0, 0]
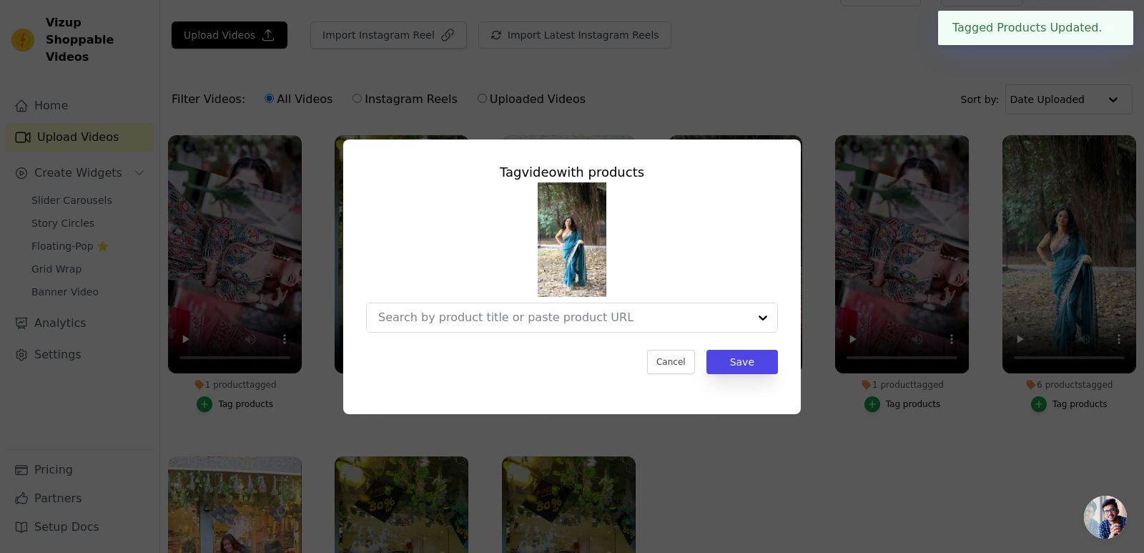
click at [680, 273] on div at bounding box center [572, 257] width 412 height 150
click at [688, 310] on div at bounding box center [572, 257] width 412 height 150
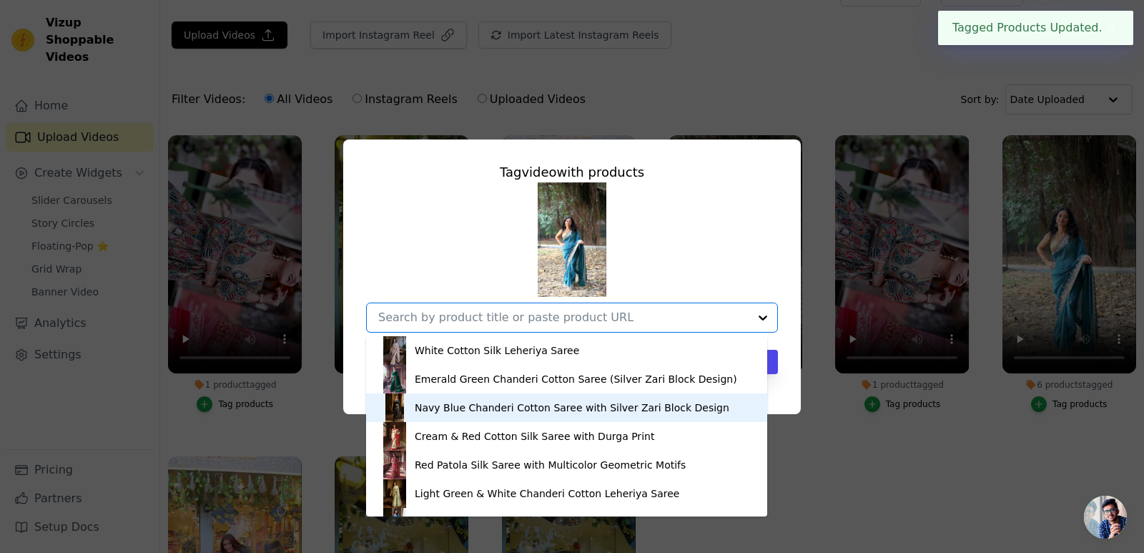
click at [666, 395] on div "Navy Blue Chanderi Cotton Saree with Silver Zari Block Design" at bounding box center [566, 407] width 372 height 29
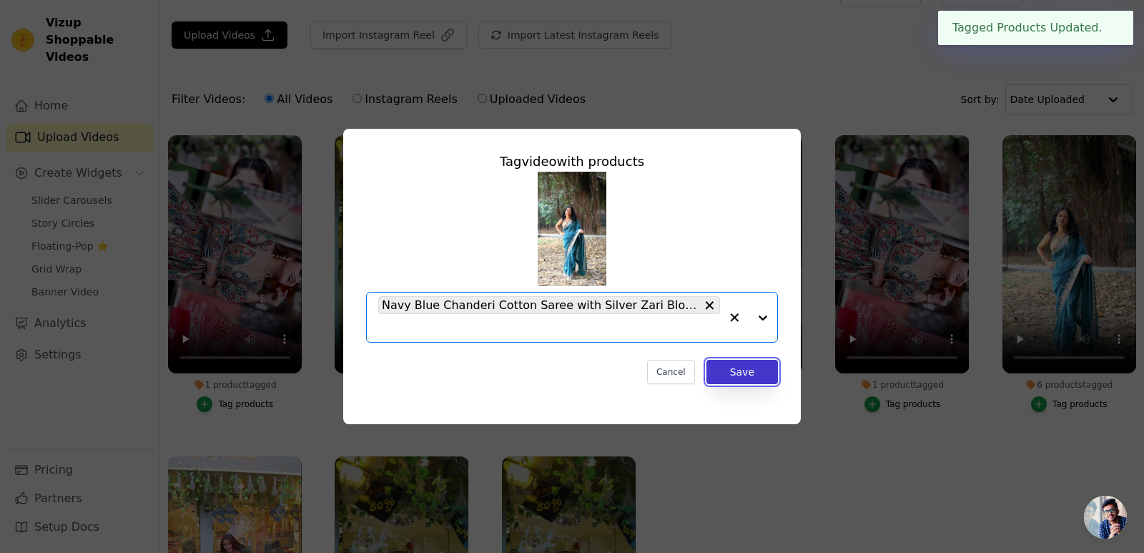
click at [743, 371] on button "Save" at bounding box center [741, 372] width 71 height 24
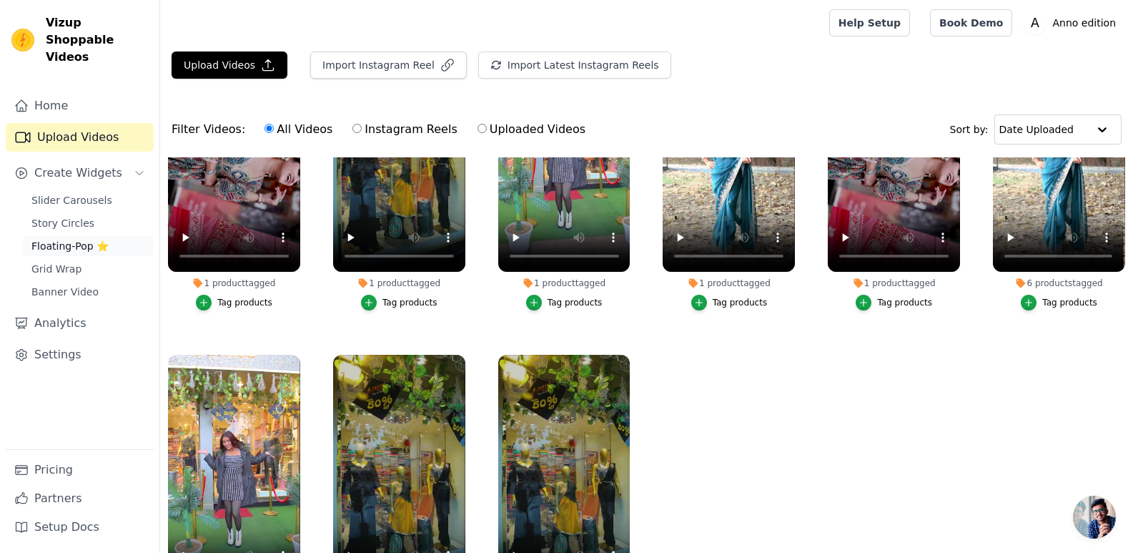
click at [82, 239] on span "Floating-Pop ⭐" at bounding box center [69, 246] width 77 height 14
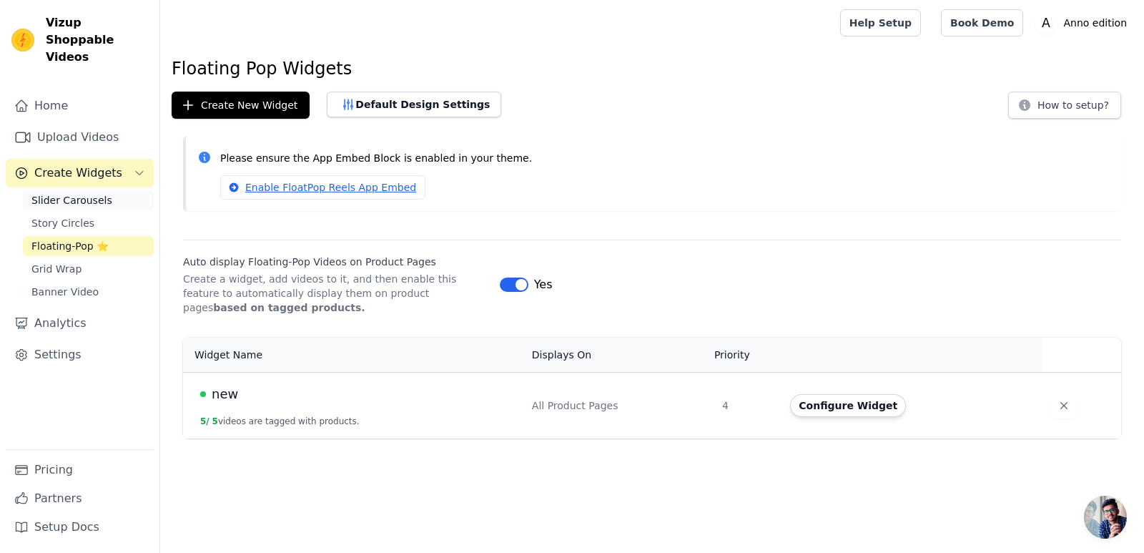
click at [79, 193] on span "Slider Carousels" at bounding box center [71, 200] width 81 height 14
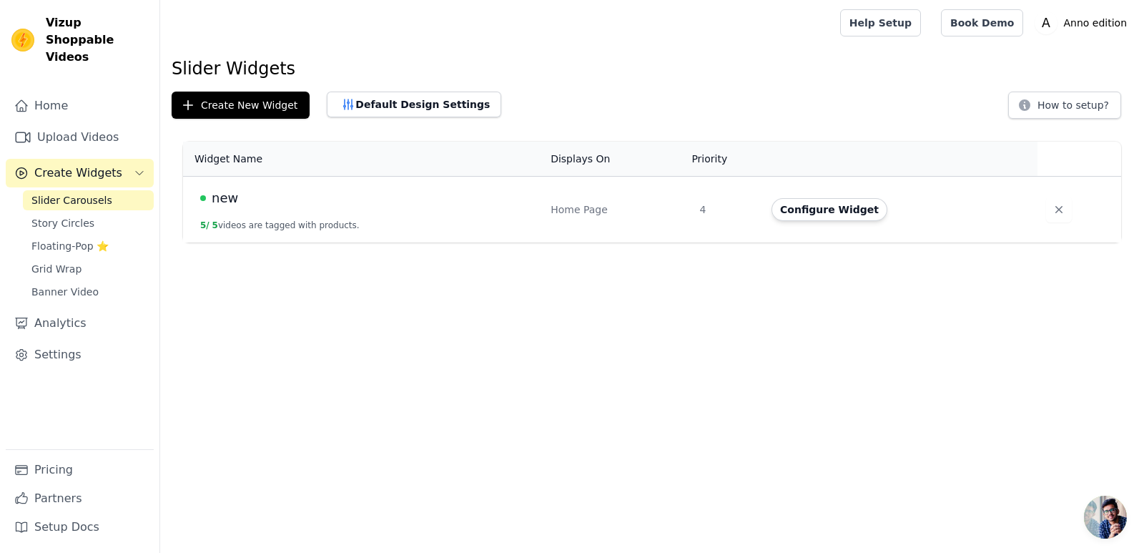
click at [297, 185] on td "new 5 / 5 videos are tagged with products." at bounding box center [362, 210] width 359 height 66
click at [806, 208] on button "Configure Widget" at bounding box center [829, 209] width 116 height 23
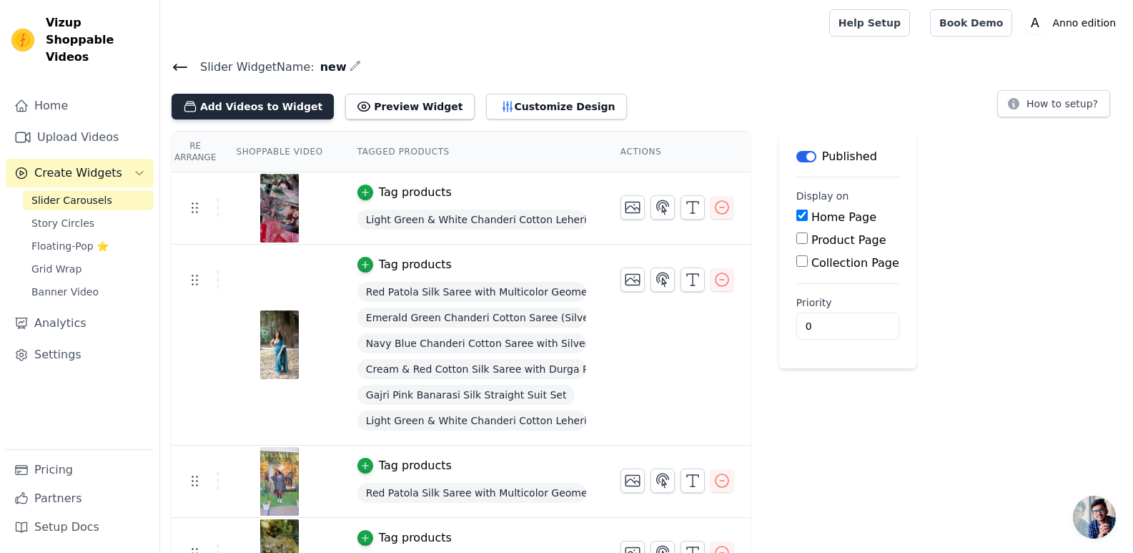
click at [260, 107] on button "Add Videos to Widget" at bounding box center [253, 107] width 162 height 26
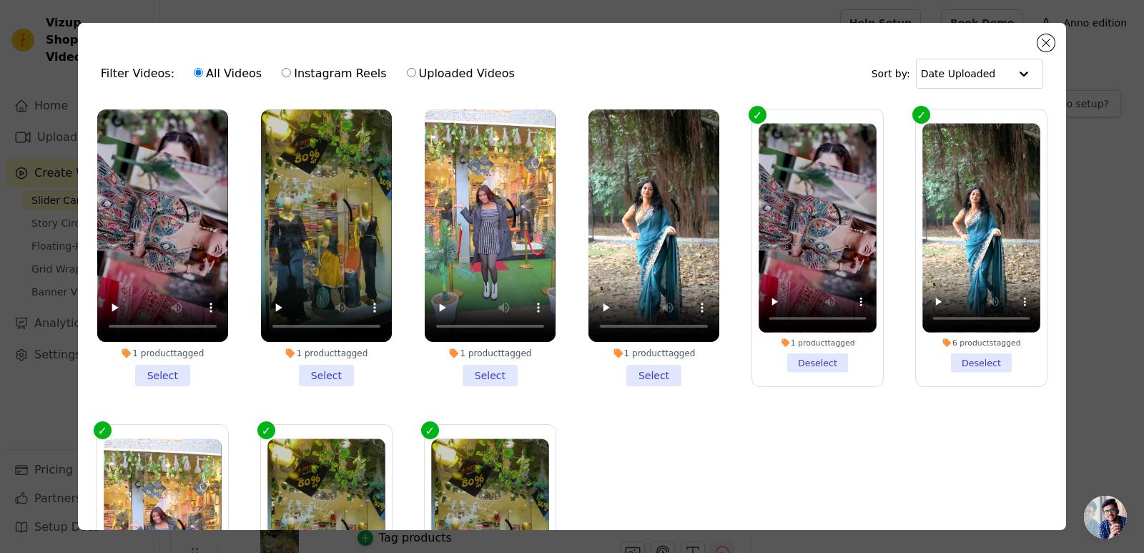
click at [645, 367] on li "1 product tagged Select" at bounding box center [653, 247] width 131 height 277
click at [0, 0] on input "1 product tagged Select" at bounding box center [0, 0] width 0 height 0
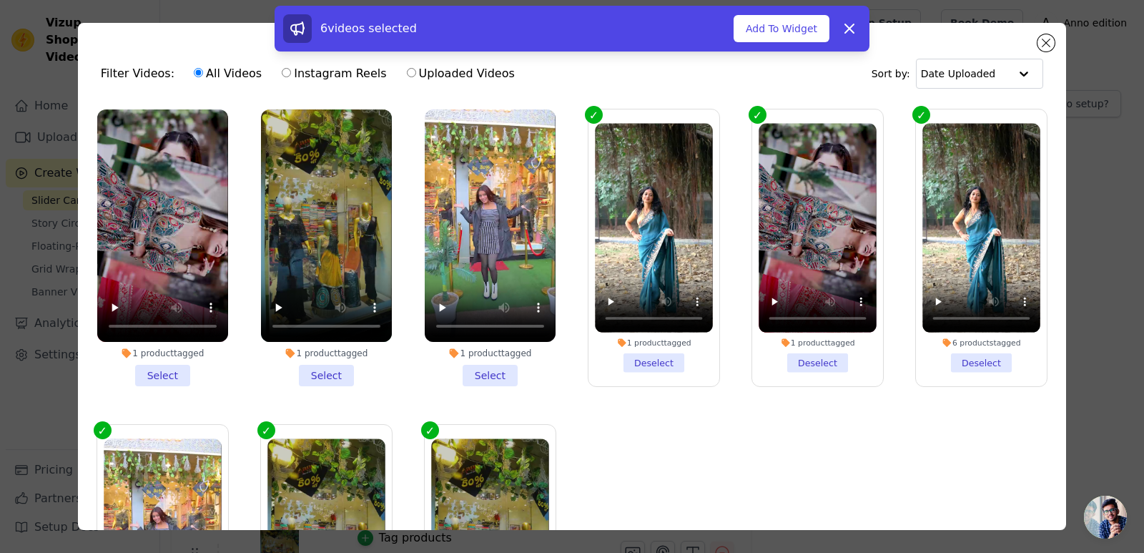
click at [480, 374] on li "1 product tagged Select" at bounding box center [490, 247] width 131 height 277
click at [0, 0] on input "1 product tagged Select" at bounding box center [0, 0] width 0 height 0
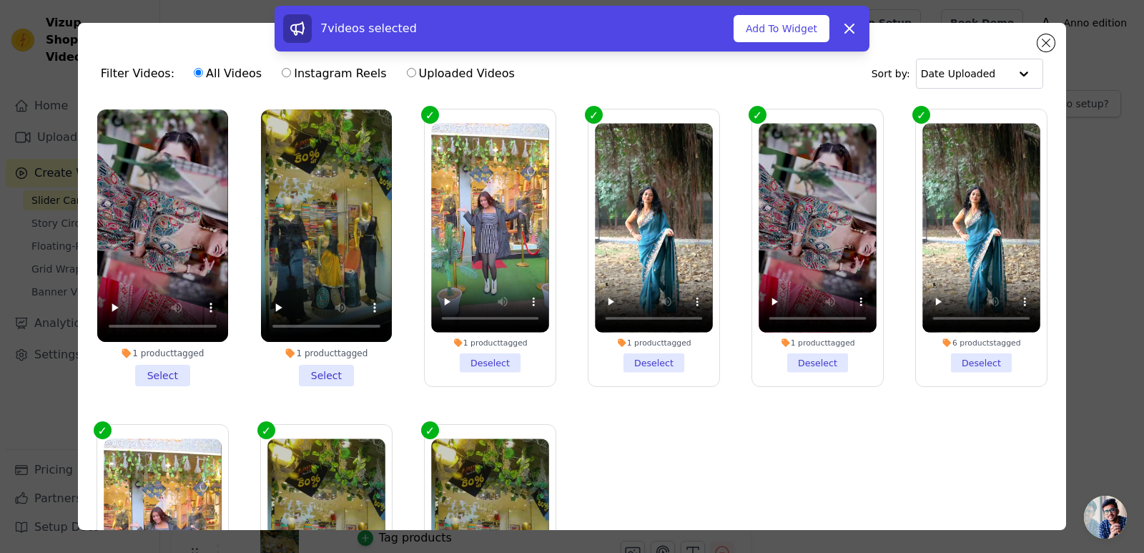
click at [312, 380] on li "1 product tagged Select" at bounding box center [326, 247] width 131 height 277
click at [0, 0] on input "1 product tagged Select" at bounding box center [0, 0] width 0 height 0
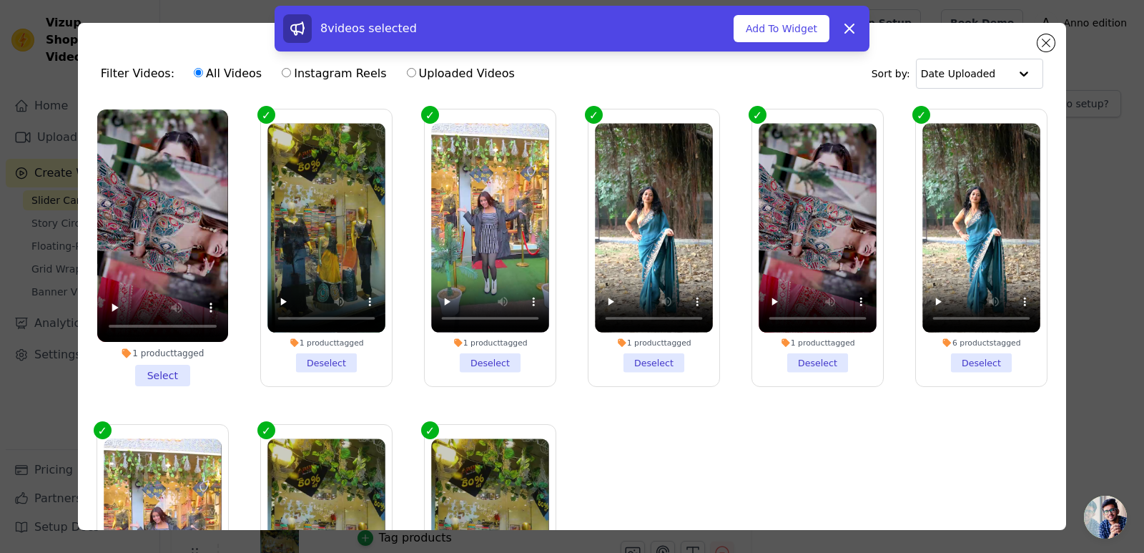
click at [168, 365] on li "1 product tagged Select" at bounding box center [162, 247] width 131 height 277
click at [0, 0] on input "1 product tagged Select" at bounding box center [0, 0] width 0 height 0
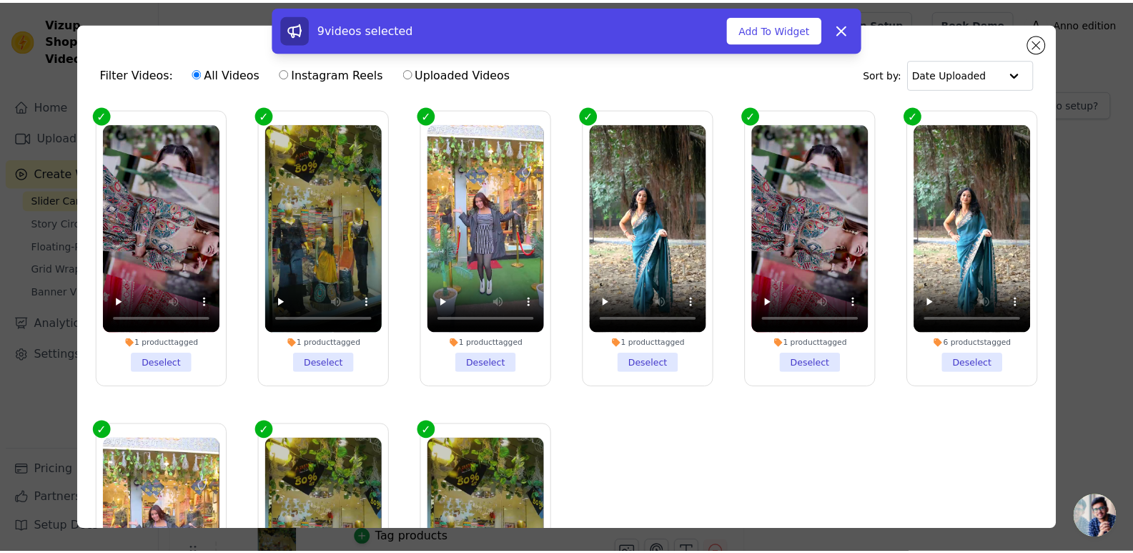
scroll to position [124, 0]
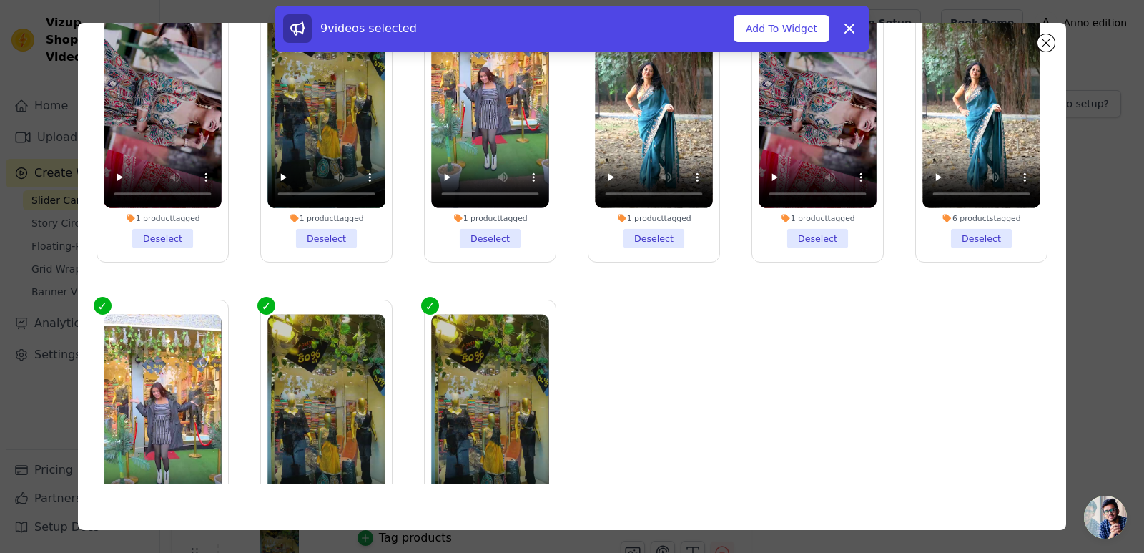
click at [1111, 345] on div "Filter Videos: All Videos Instagram Reels Uploaded Videos Sort by: Date Uploade…" at bounding box center [572, 276] width 1098 height 553
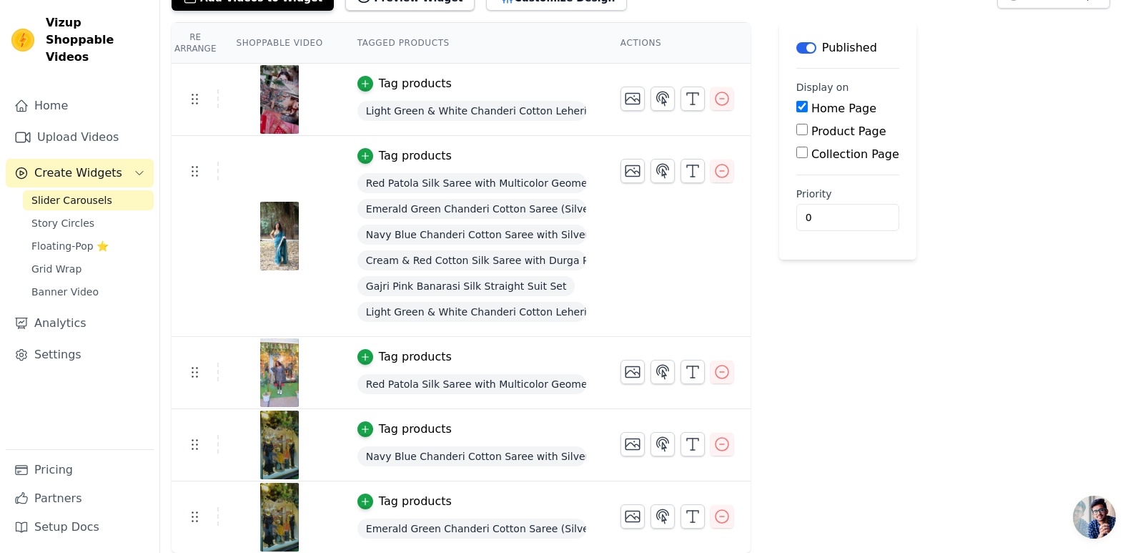
scroll to position [0, 0]
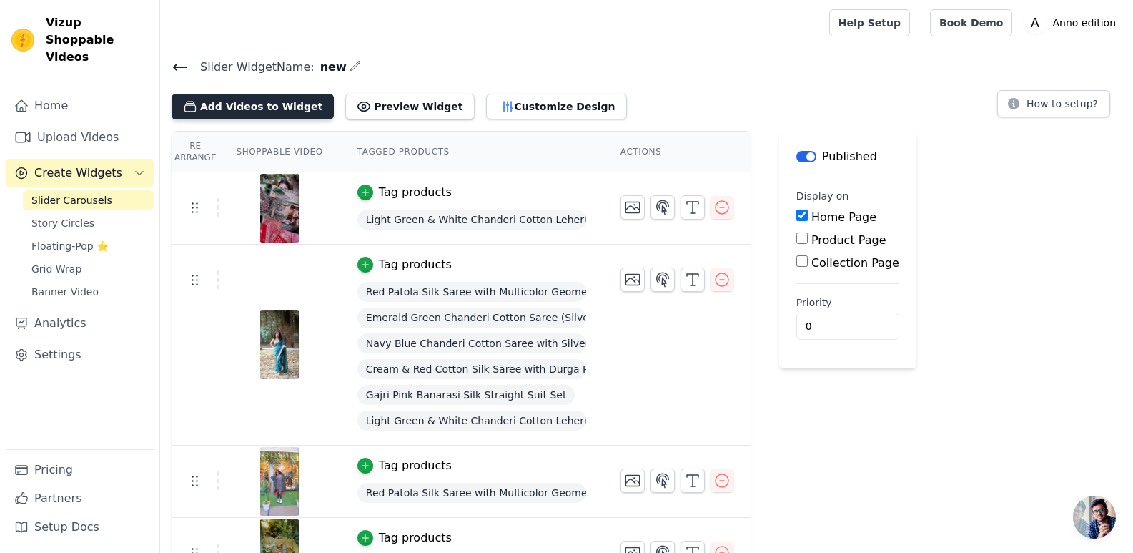
click at [273, 107] on button "Add Videos to Widget" at bounding box center [253, 107] width 162 height 26
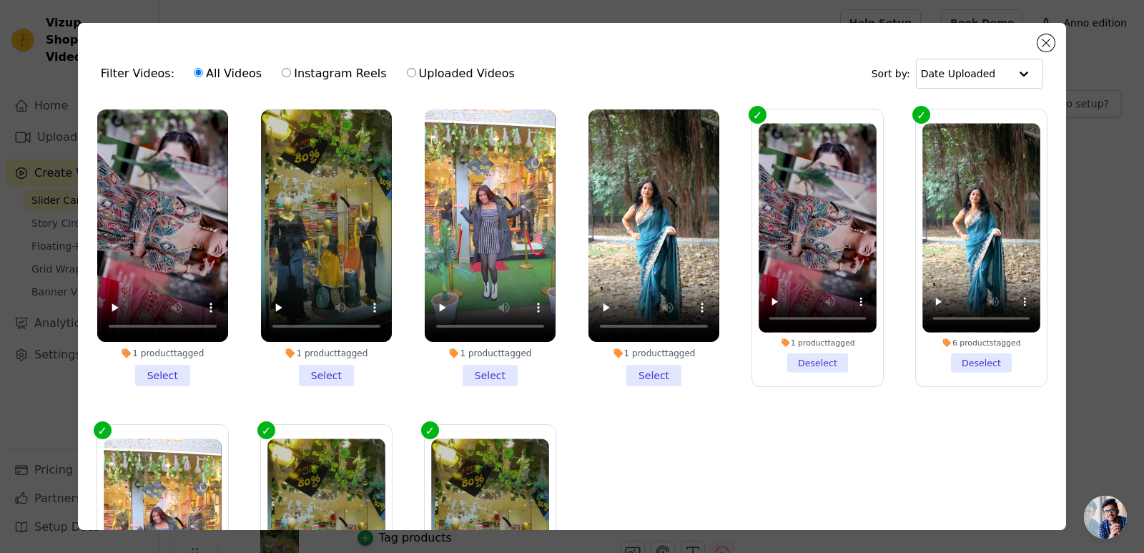
click at [635, 372] on li "1 product tagged Select" at bounding box center [653, 247] width 131 height 277
click at [0, 0] on input "1 product tagged Select" at bounding box center [0, 0] width 0 height 0
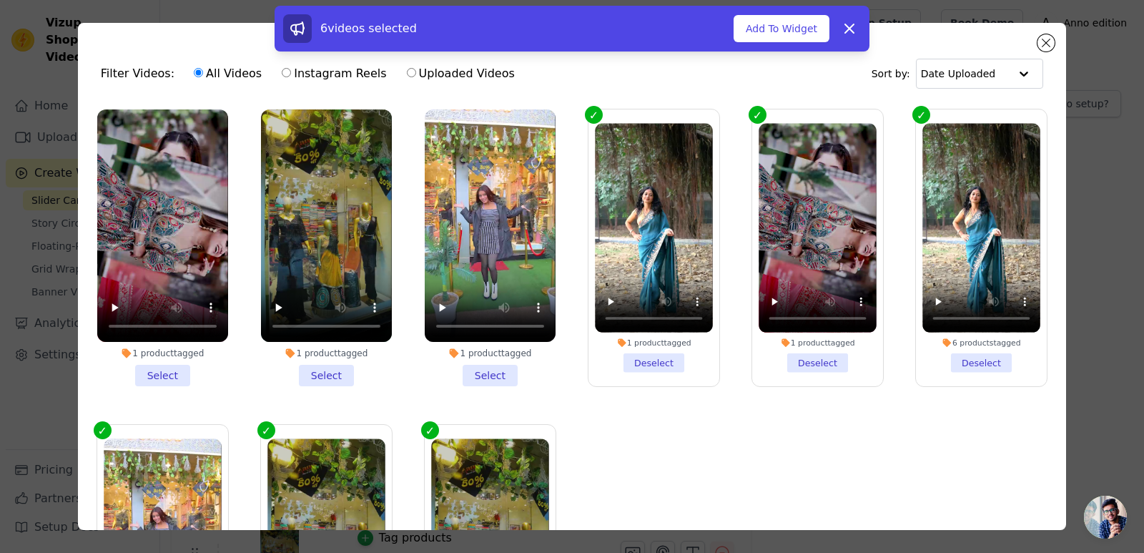
click at [448, 372] on li "1 product tagged Select" at bounding box center [490, 247] width 131 height 277
click at [0, 0] on input "1 product tagged Select" at bounding box center [0, 0] width 0 height 0
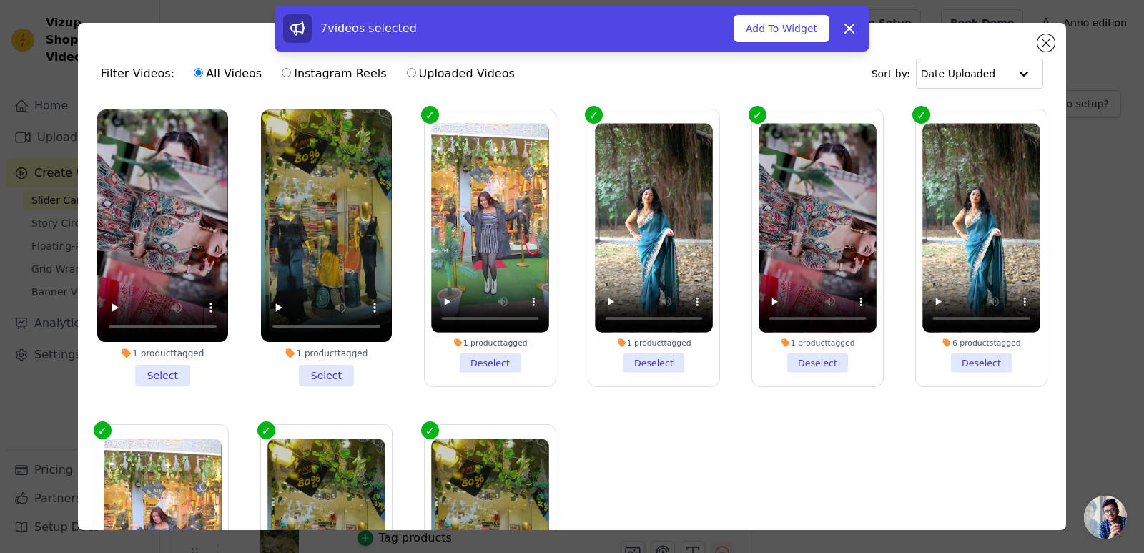
click at [332, 360] on li "1 product tagged Select" at bounding box center [326, 247] width 131 height 277
click at [0, 0] on input "1 product tagged Select" at bounding box center [0, 0] width 0 height 0
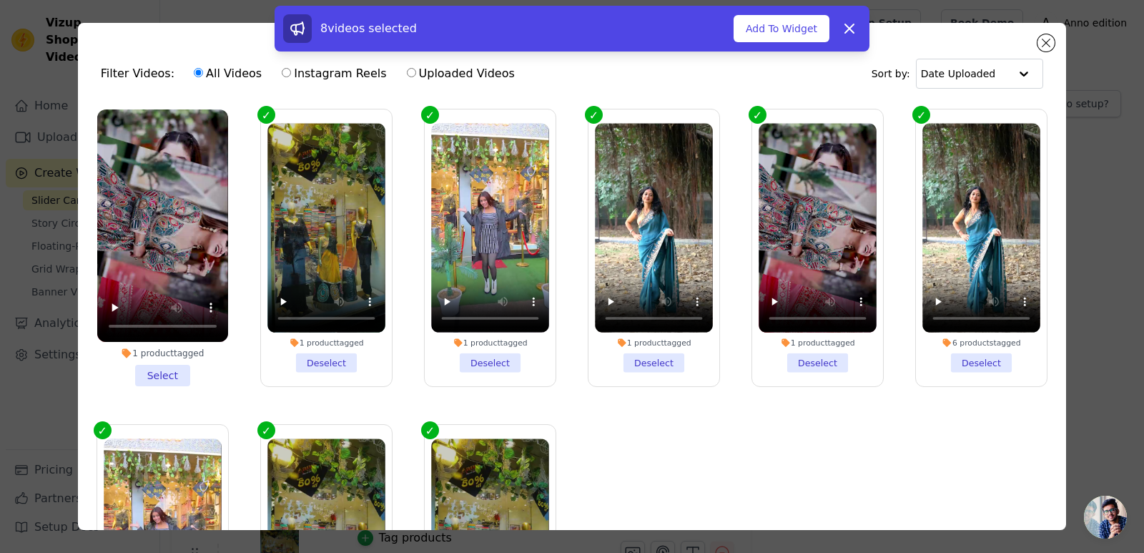
click at [178, 367] on li "1 product tagged Select" at bounding box center [162, 247] width 131 height 277
click at [0, 0] on input "1 product tagged Select" at bounding box center [0, 0] width 0 height 0
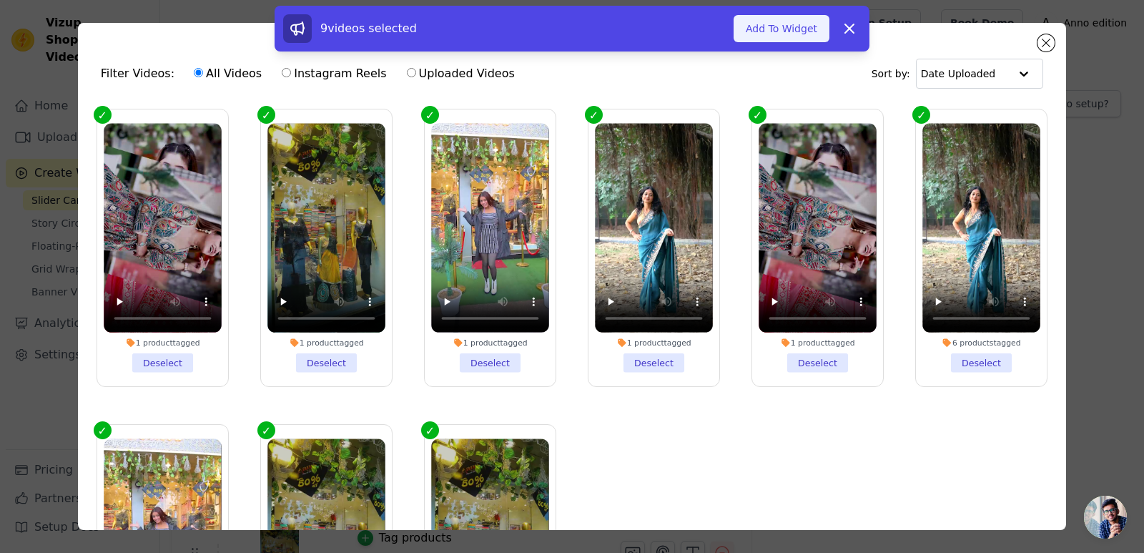
click at [772, 21] on button "Add To Widget" at bounding box center [781, 28] width 96 height 27
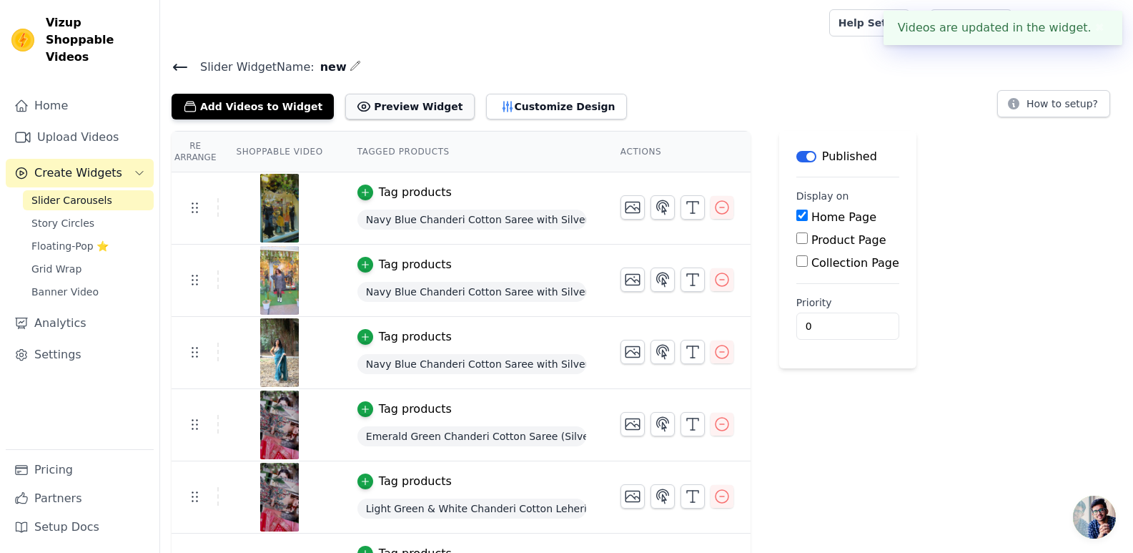
click at [355, 105] on button "Preview Widget" at bounding box center [409, 107] width 129 height 26
